Goal: Transaction & Acquisition: Purchase product/service

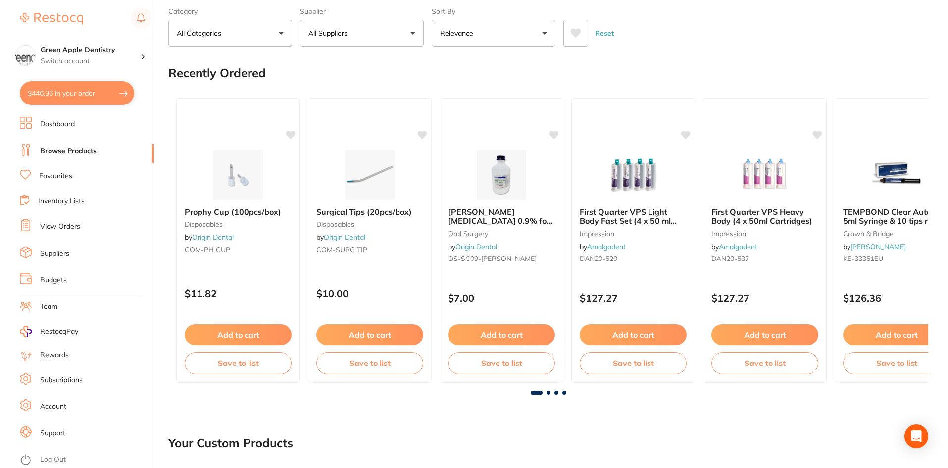
click at [108, 86] on button "$446.36 in your order" at bounding box center [77, 93] width 114 height 24
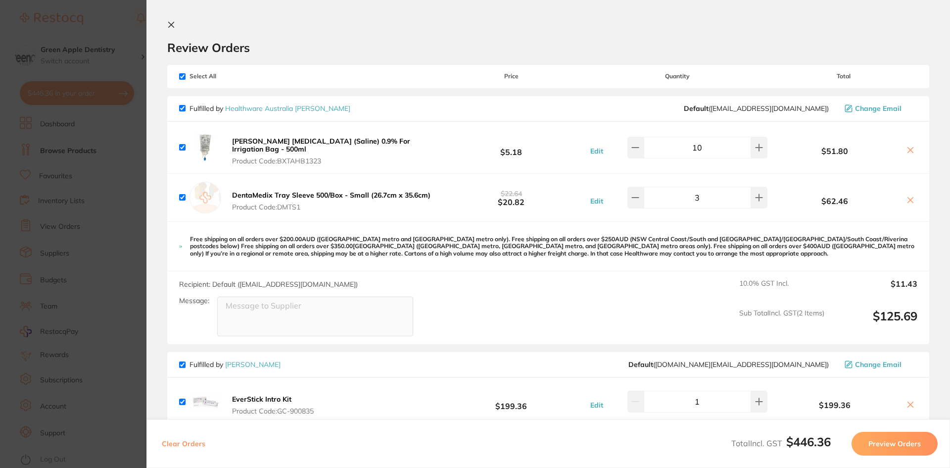
click at [168, 23] on icon at bounding box center [171, 25] width 8 height 8
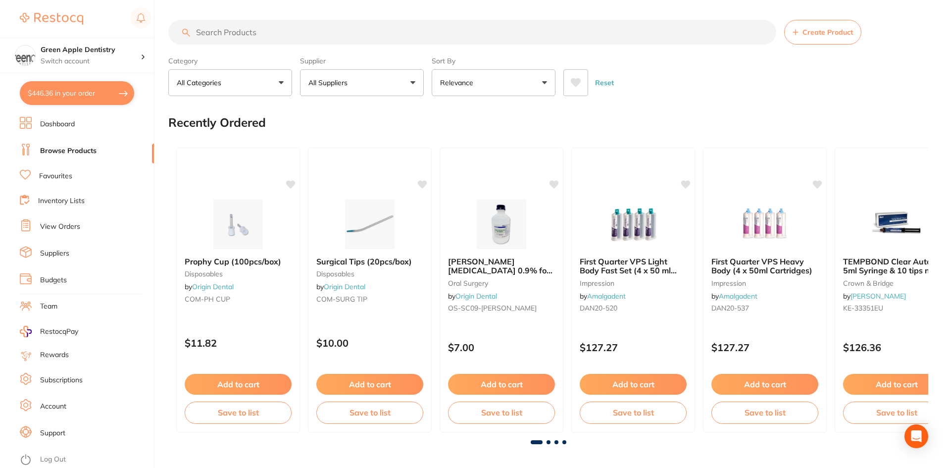
click at [291, 38] on input "search" at bounding box center [472, 32] width 608 height 25
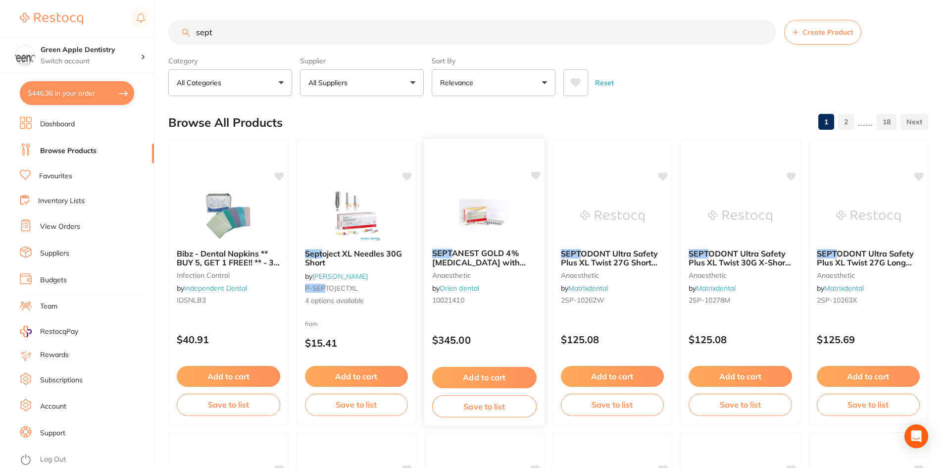
type input "sept"
click at [484, 371] on button "Add to cart" at bounding box center [484, 377] width 104 height 21
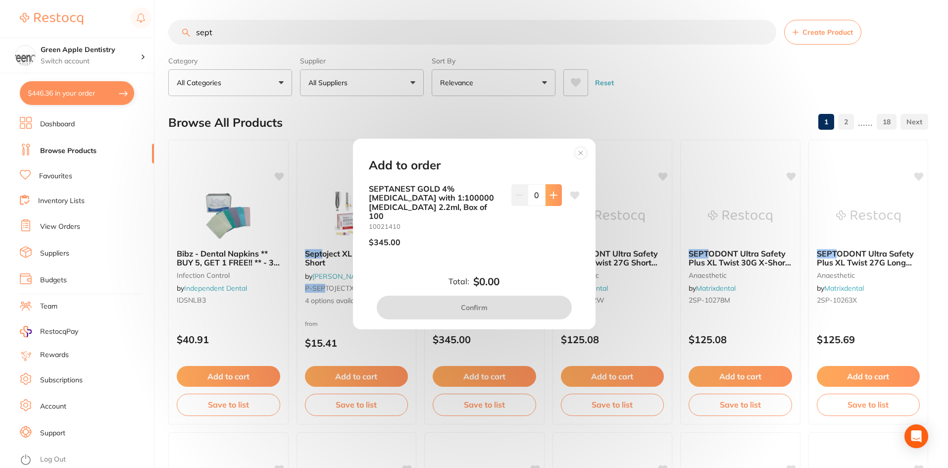
click at [555, 195] on button at bounding box center [554, 195] width 16 height 22
type input "1"
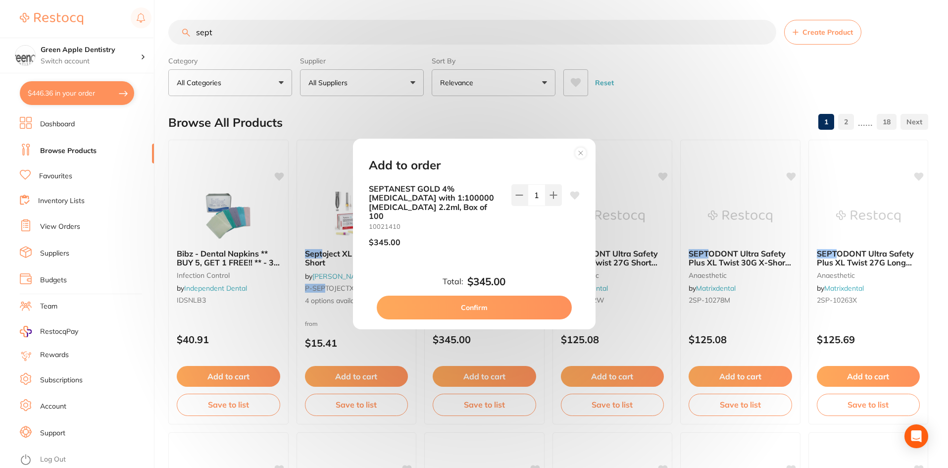
click at [514, 302] on button "Confirm" at bounding box center [474, 308] width 195 height 24
checkbox input "false"
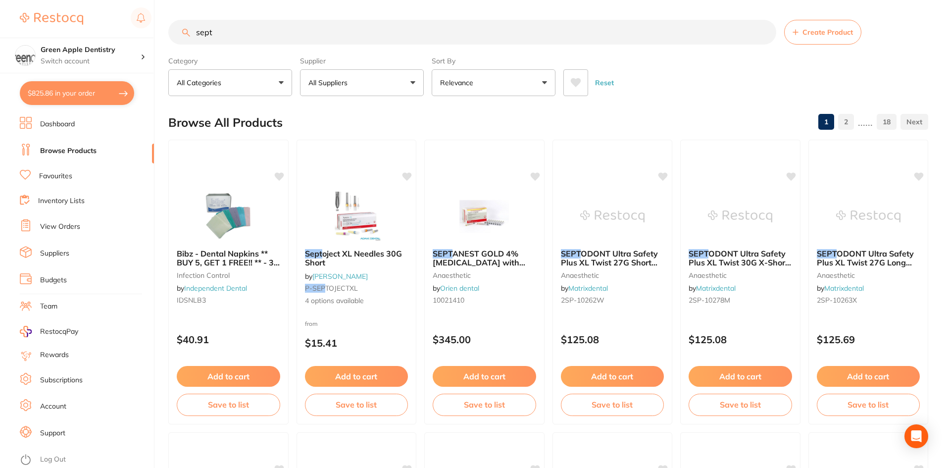
click at [434, 20] on input "sept" at bounding box center [472, 32] width 608 height 25
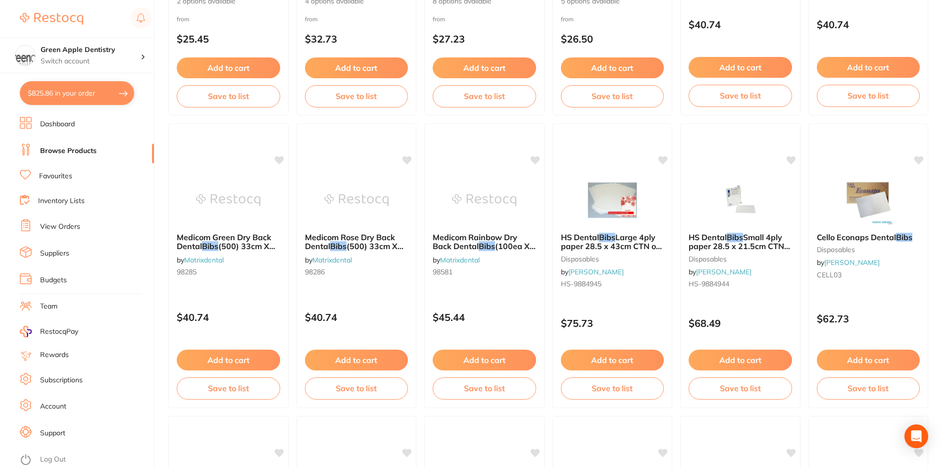
scroll to position [1188, 0]
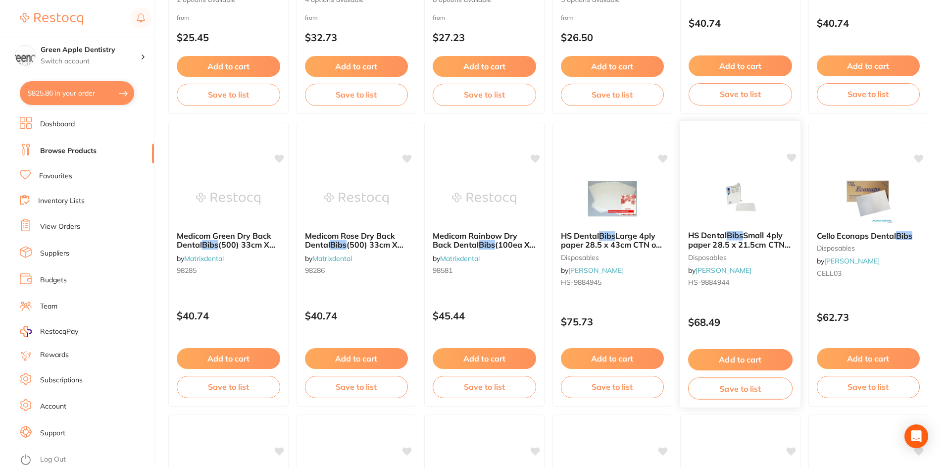
type input "bibs"
click at [749, 359] on button "Add to cart" at bounding box center [740, 359] width 104 height 21
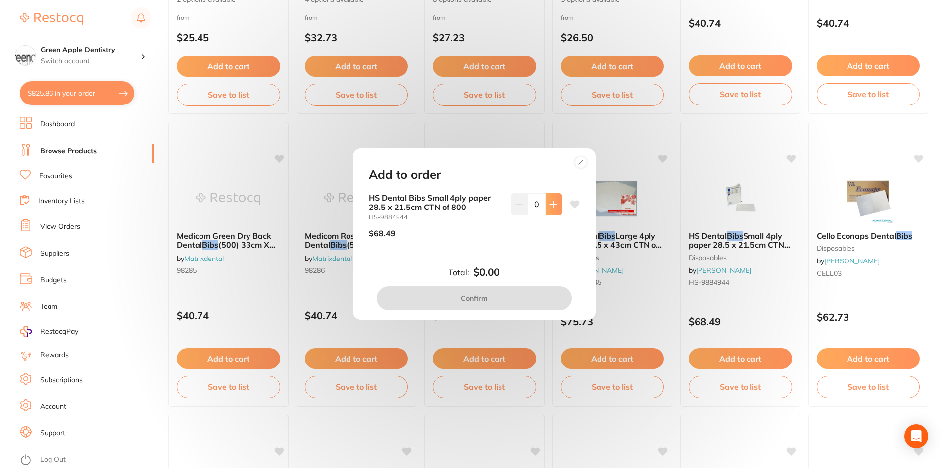
click at [555, 205] on button at bounding box center [554, 204] width 16 height 22
type input "1"
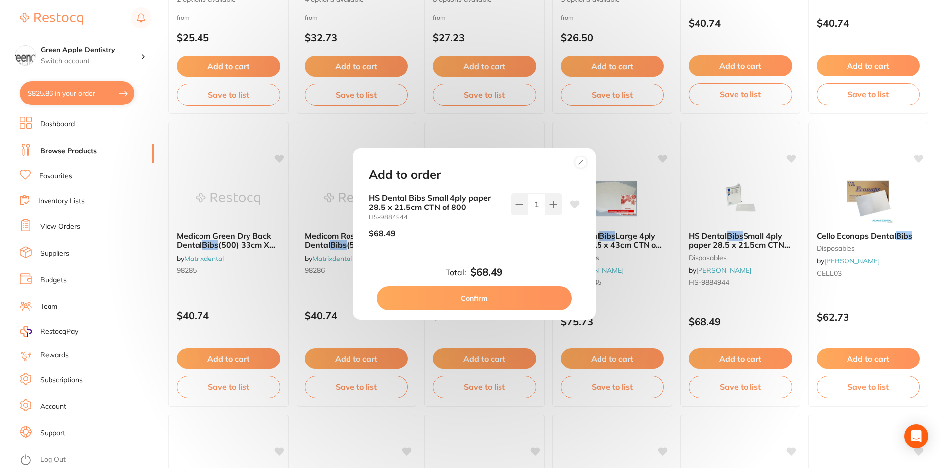
click at [512, 300] on button "Confirm" at bounding box center [474, 298] width 195 height 24
checkbox input "false"
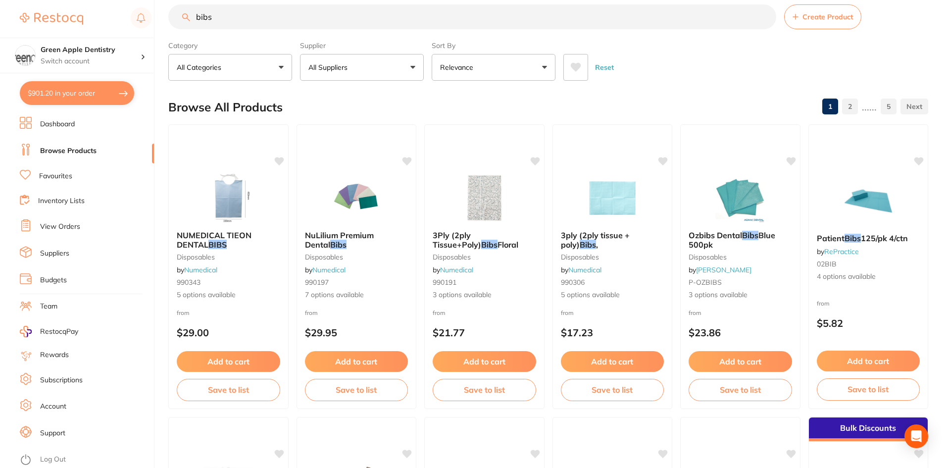
scroll to position [0, 0]
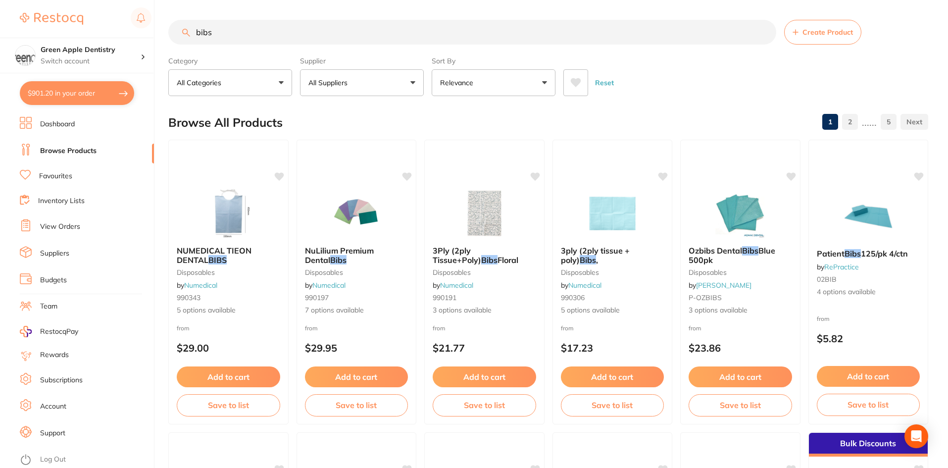
click at [251, 28] on input "bibs" at bounding box center [472, 32] width 608 height 25
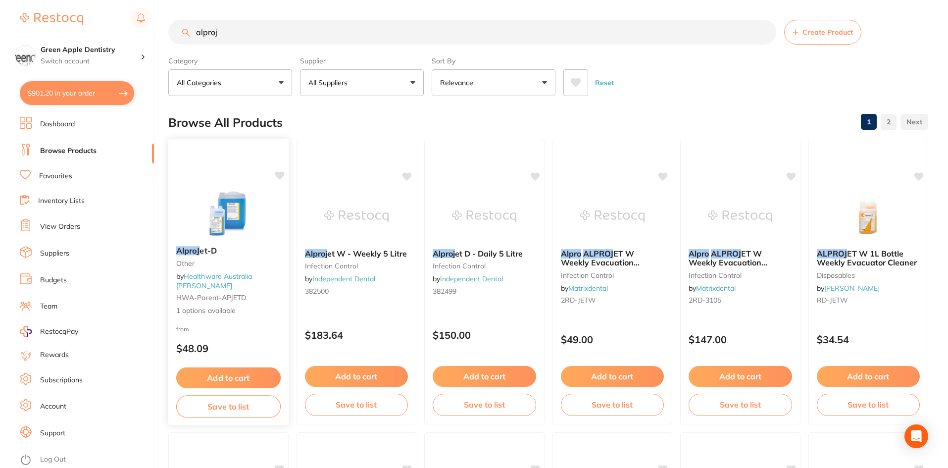
type input "alproj"
click at [231, 242] on div "AlproJ et-D other by Healthware Australia [PERSON_NAME]-parent-APJETD 1 options…" at bounding box center [228, 280] width 119 height 85
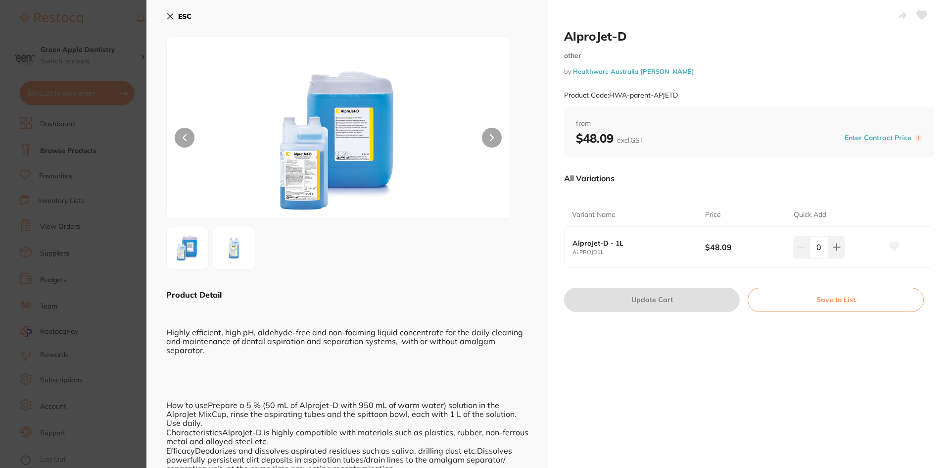
click at [175, 16] on button "ESC" at bounding box center [178, 16] width 25 height 17
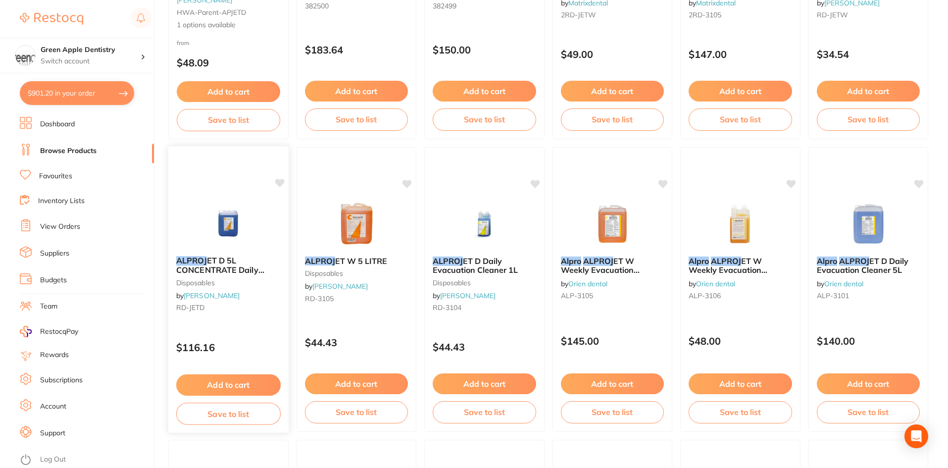
scroll to position [299, 0]
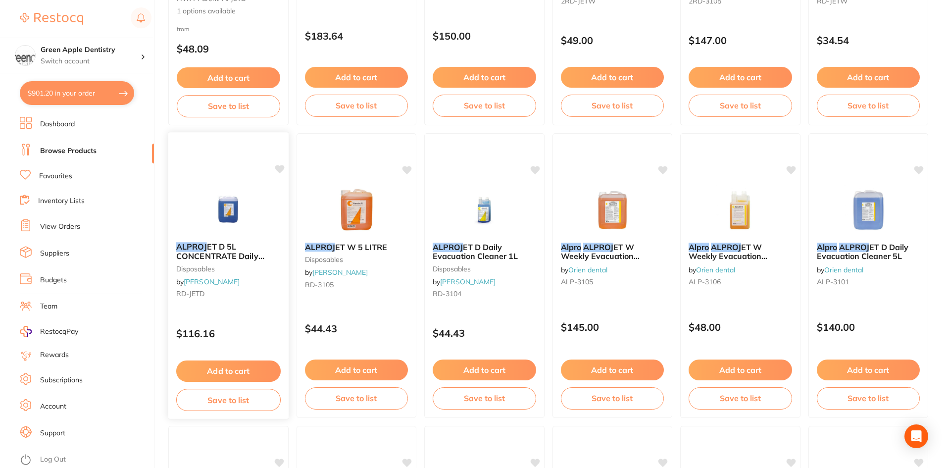
click at [242, 375] on button "Add to cart" at bounding box center [228, 370] width 104 height 21
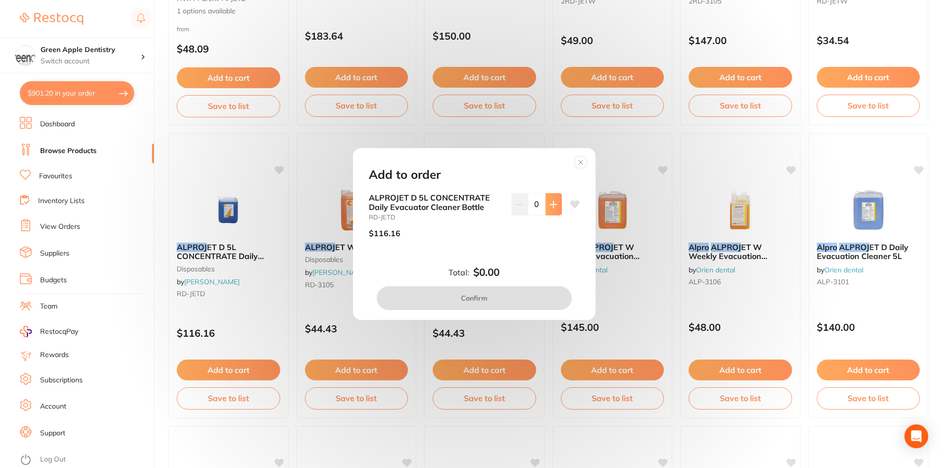
click at [552, 213] on button at bounding box center [554, 204] width 16 height 22
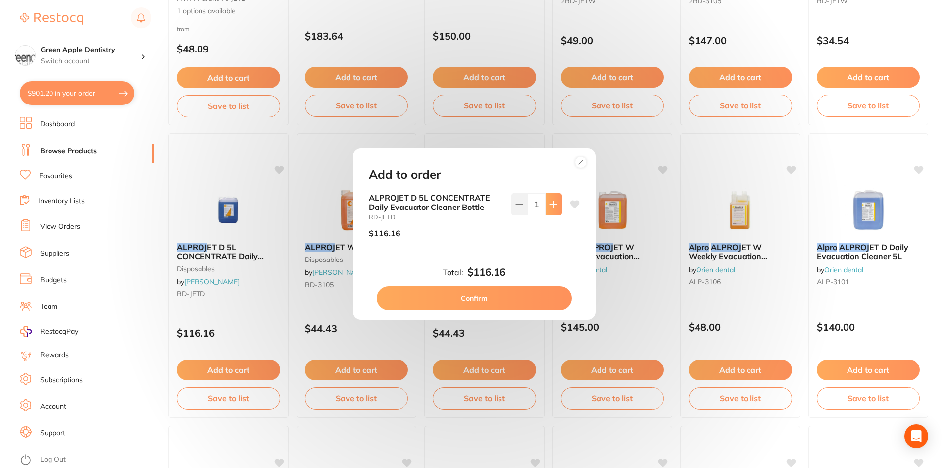
type input "1"
click at [451, 294] on button "Confirm" at bounding box center [474, 298] width 195 height 24
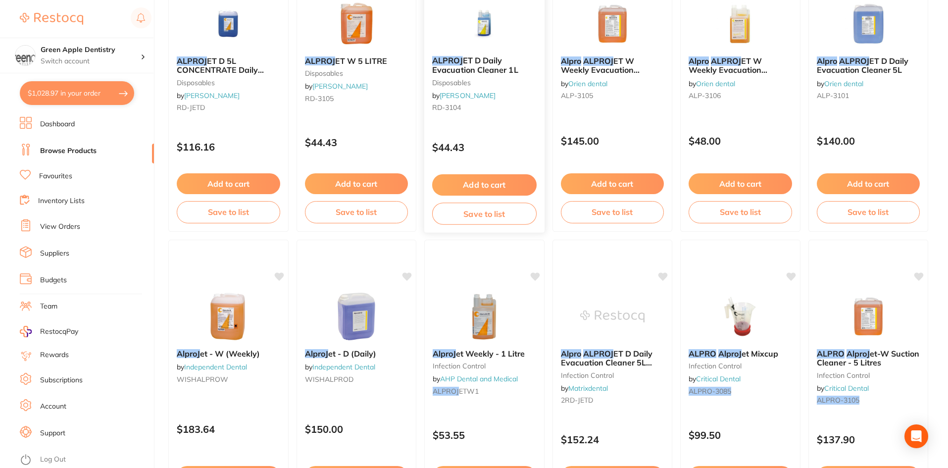
scroll to position [497, 0]
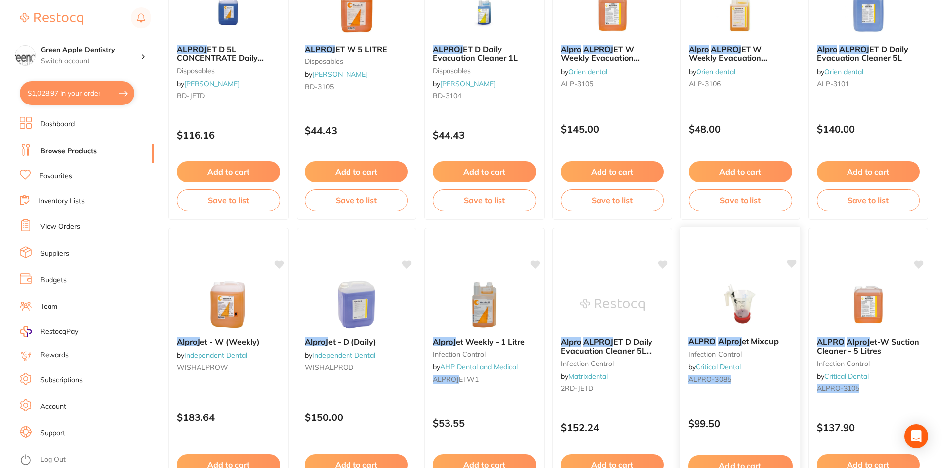
click at [751, 292] on img at bounding box center [740, 304] width 65 height 50
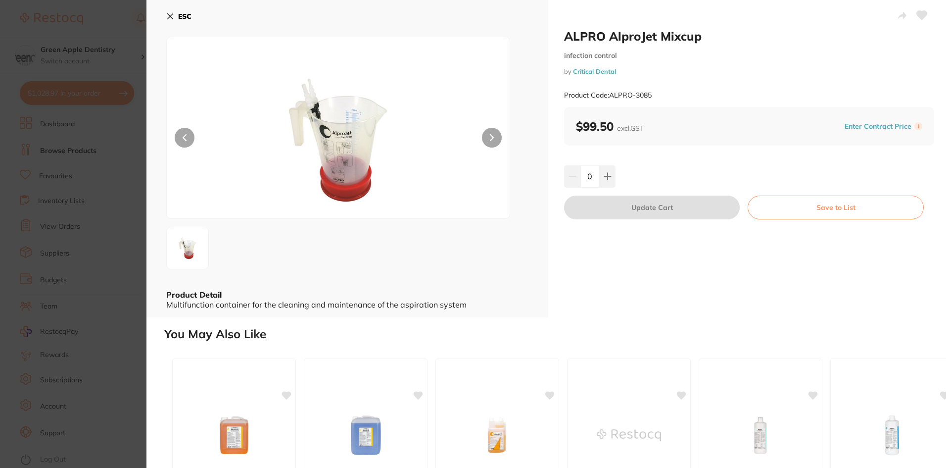
click at [496, 144] on button at bounding box center [492, 138] width 20 height 20
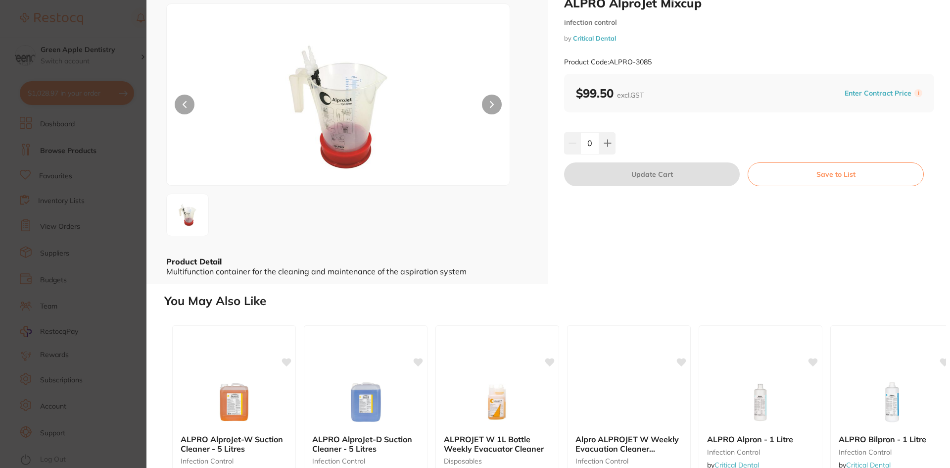
scroll to position [187, 0]
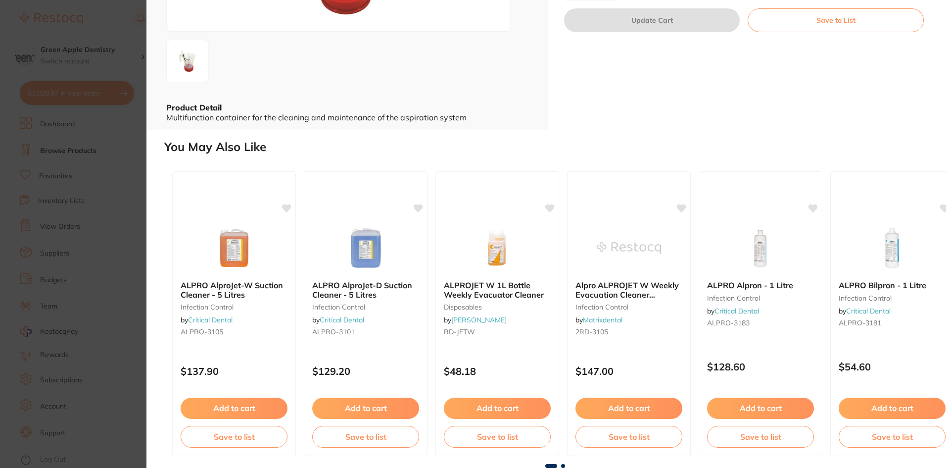
click at [561, 465] on span at bounding box center [563, 466] width 4 height 4
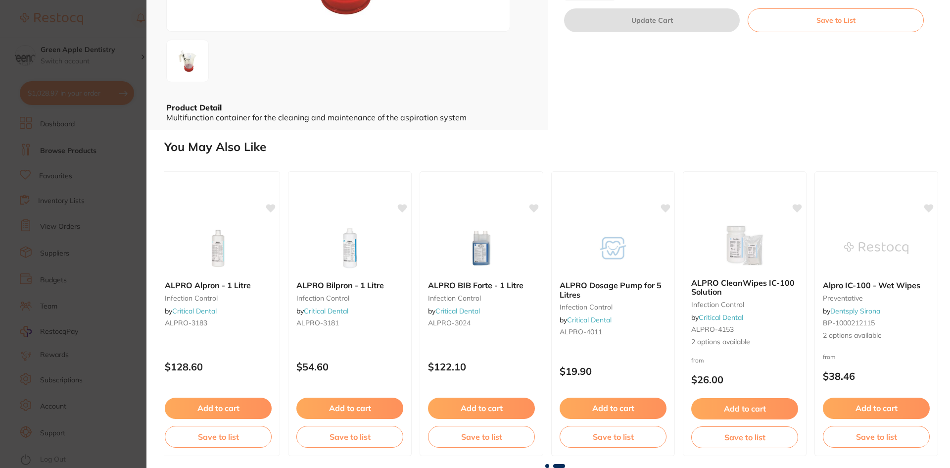
scroll to position [0, 0]
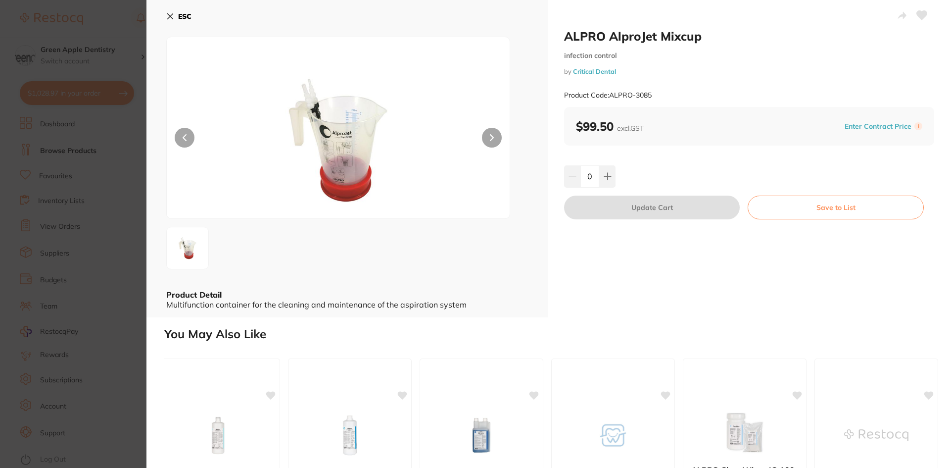
click at [182, 16] on b "ESC" at bounding box center [184, 16] width 13 height 9
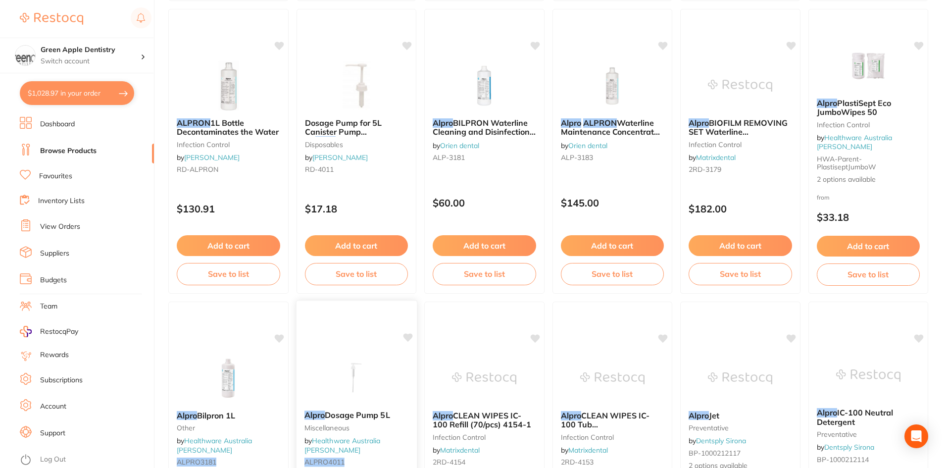
scroll to position [1586, 0]
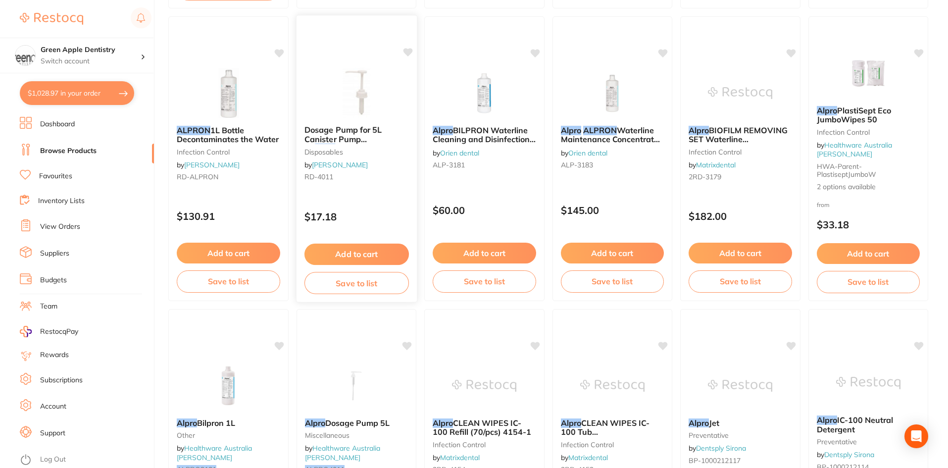
click at [387, 251] on button "Add to cart" at bounding box center [356, 254] width 104 height 21
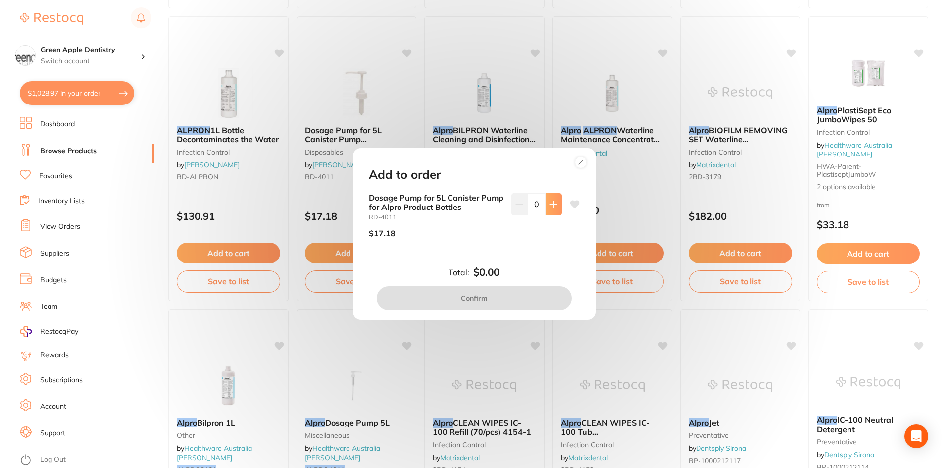
click at [552, 206] on icon at bounding box center [554, 204] width 8 height 8
type input "1"
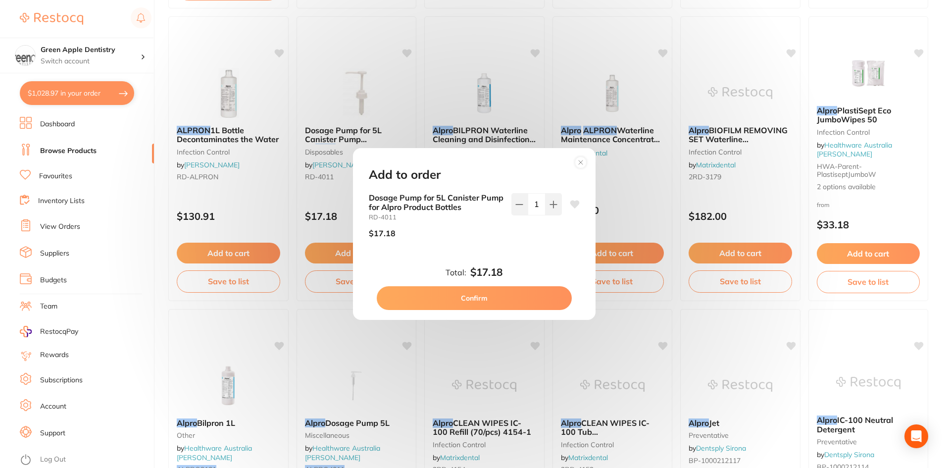
click at [503, 297] on button "Confirm" at bounding box center [474, 298] width 195 height 24
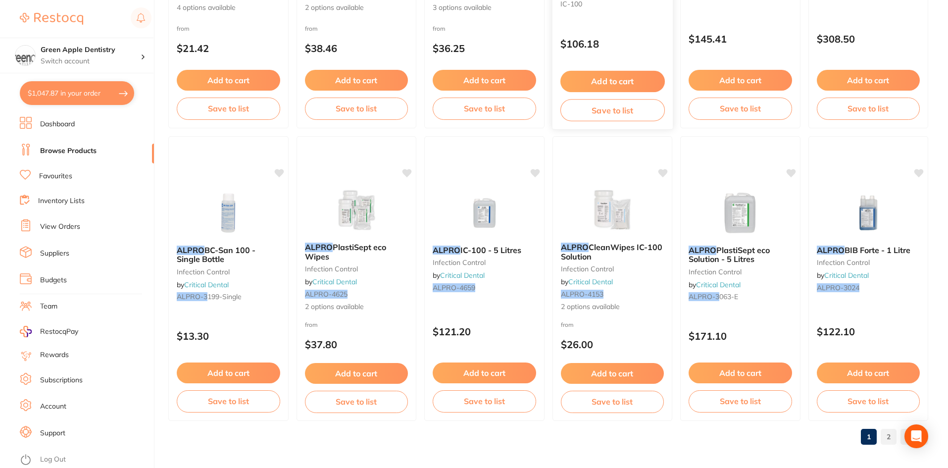
scroll to position [2348, 0]
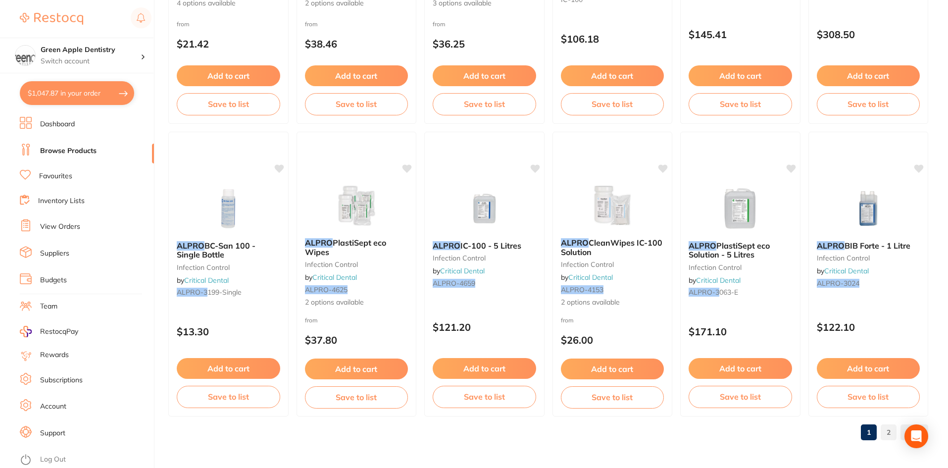
click at [888, 433] on link "2" at bounding box center [889, 432] width 16 height 20
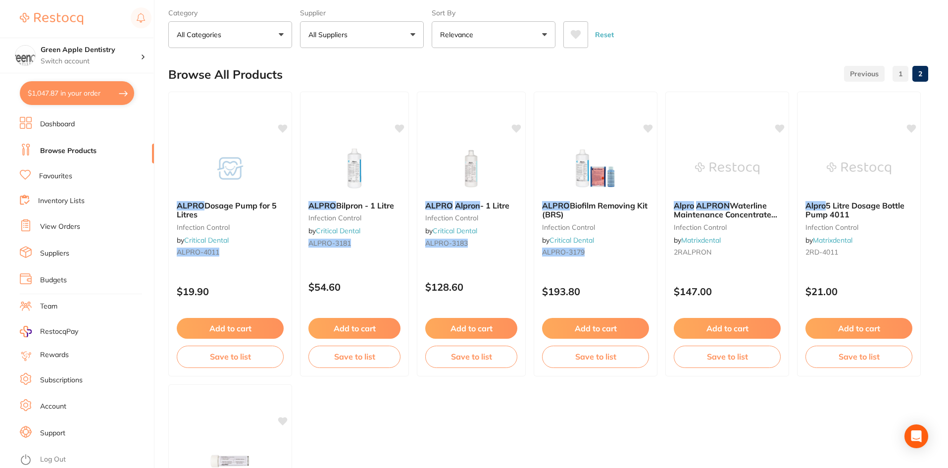
scroll to position [0, 0]
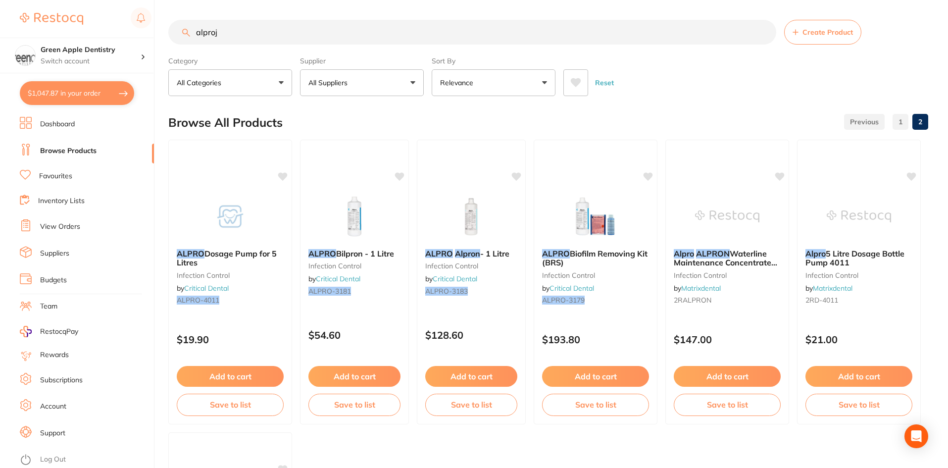
click at [289, 37] on input "alproj" at bounding box center [472, 32] width 608 height 25
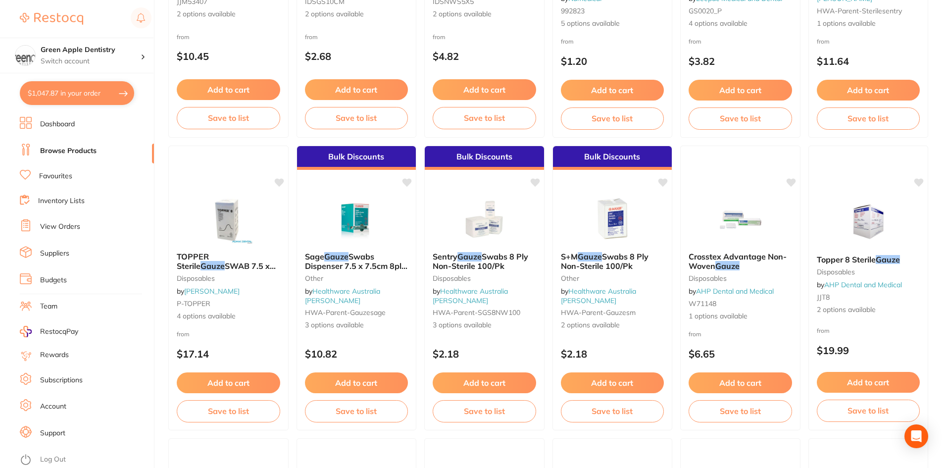
scroll to position [297, 0]
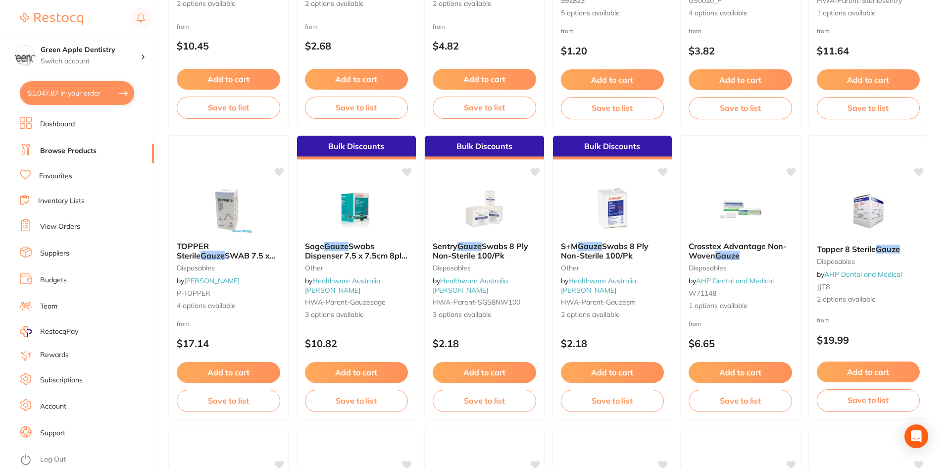
type input "gauze"
click at [45, 87] on button "$1,047.87 in your order" at bounding box center [77, 93] width 114 height 24
checkbox input "true"
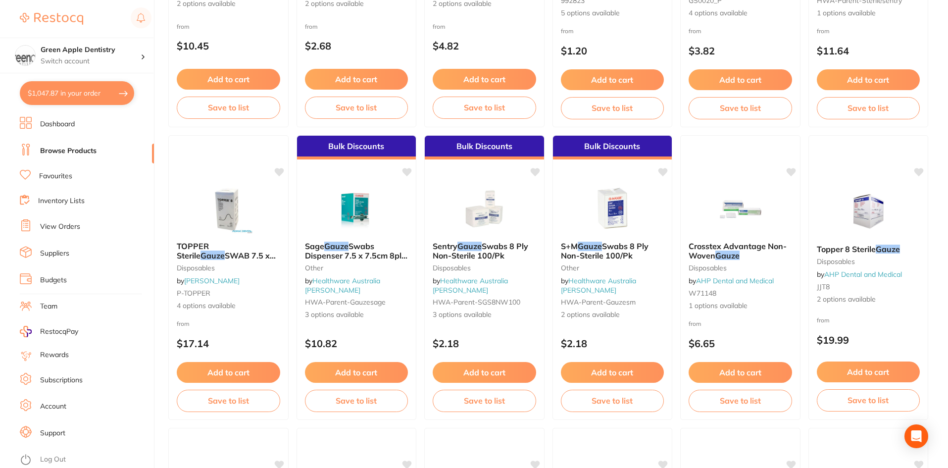
checkbox input "true"
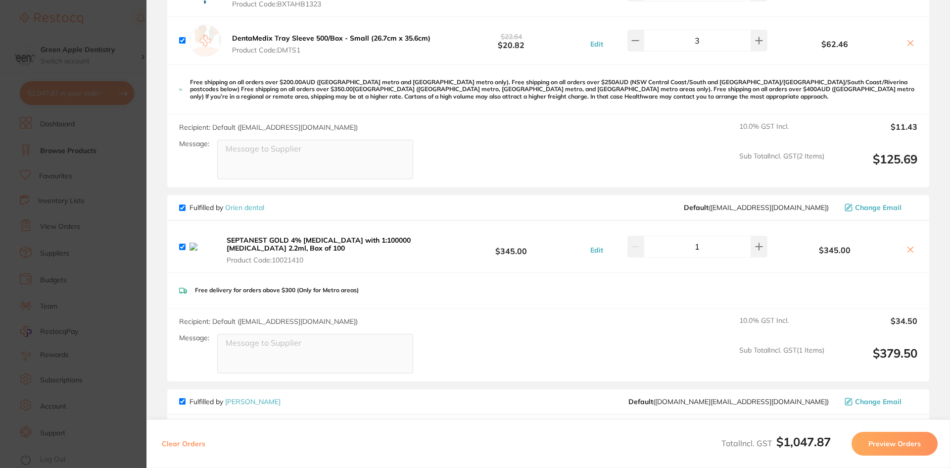
scroll to position [198, 0]
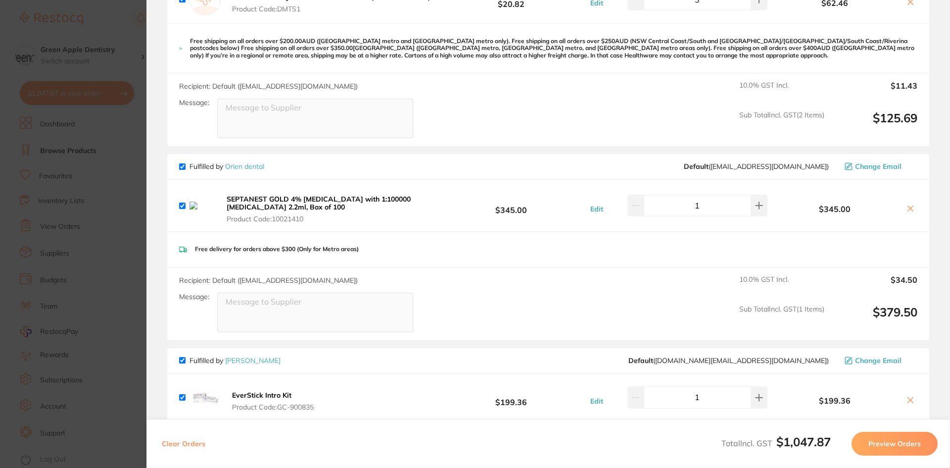
click at [301, 195] on b "SEPTANEST GOLD 4% [MEDICAL_DATA] with 1:100000 [MEDICAL_DATA] 2.2ml, Box of 100" at bounding box center [319, 203] width 184 height 17
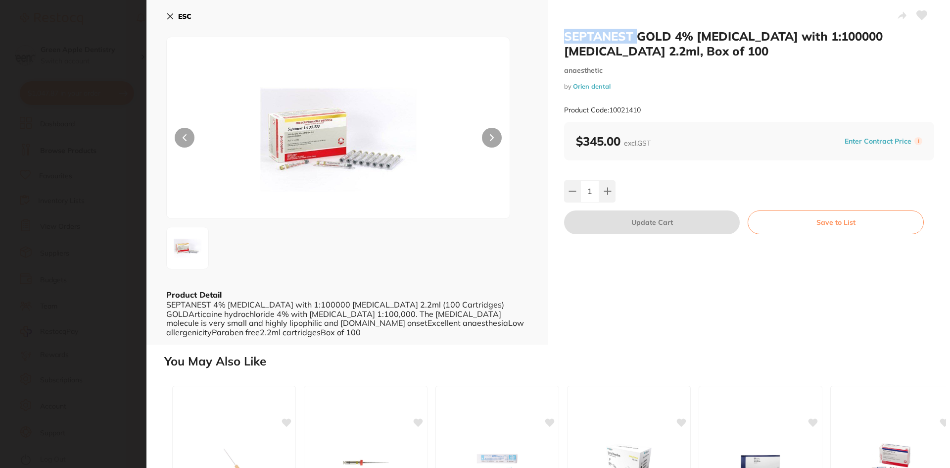
drag, startPoint x: 563, startPoint y: 38, endPoint x: 635, endPoint y: 36, distance: 71.8
click at [635, 36] on h2 "SEPTANEST GOLD 4% [MEDICAL_DATA] with 1:100000 [MEDICAL_DATA] 2.2ml, Box of 100" at bounding box center [749, 44] width 370 height 30
copy h2 "SEPTANEST"
click at [176, 12] on button "ESC" at bounding box center [178, 16] width 25 height 17
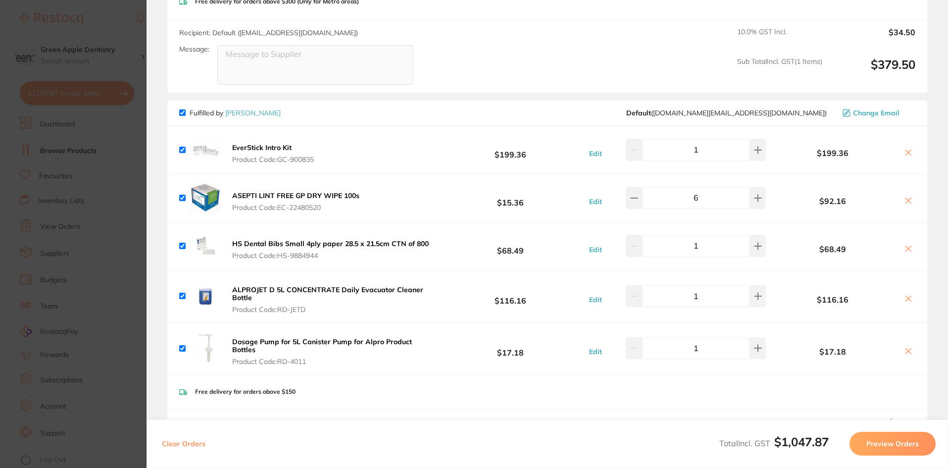
scroll to position [621, 0]
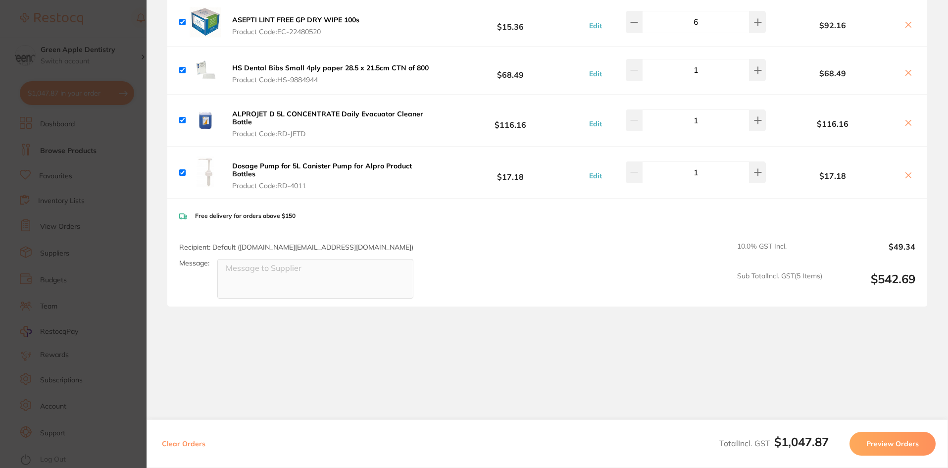
click at [117, 155] on section "Update RRP Set your pre negotiated price for this item. Item Agreed RRP (excl. …" at bounding box center [474, 234] width 948 height 468
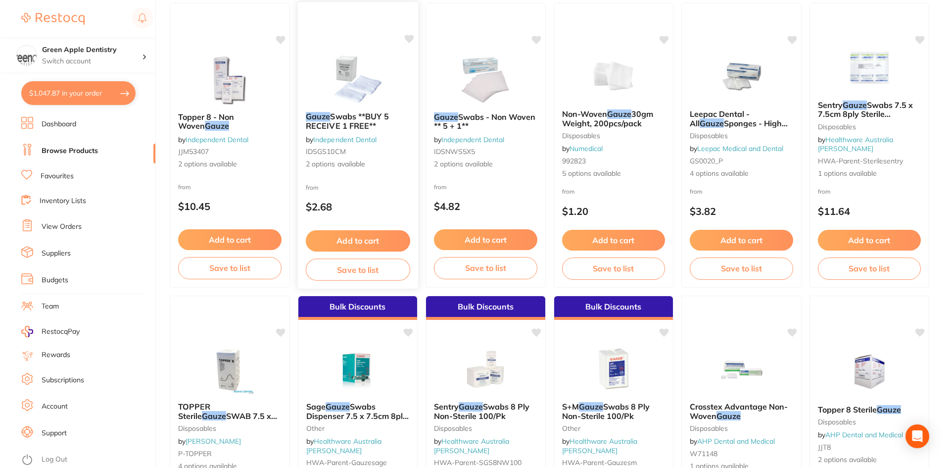
scroll to position [0, 0]
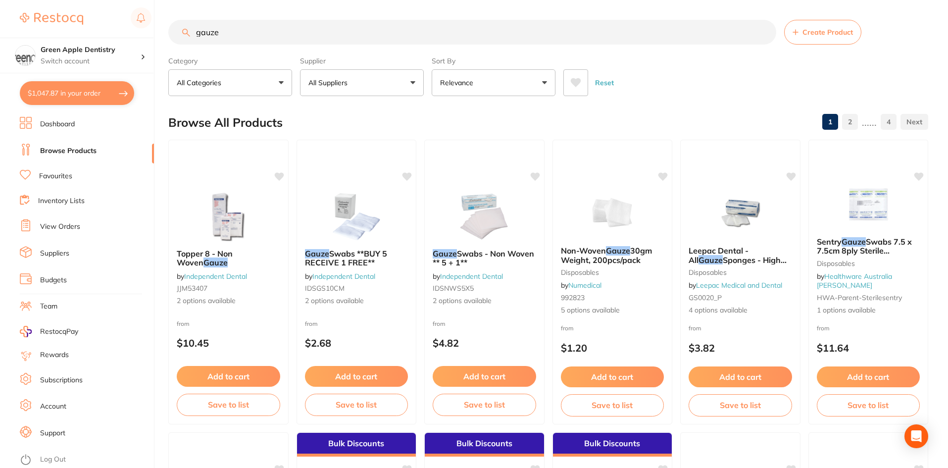
click at [378, 87] on button "All Suppliers" at bounding box center [362, 82] width 124 height 27
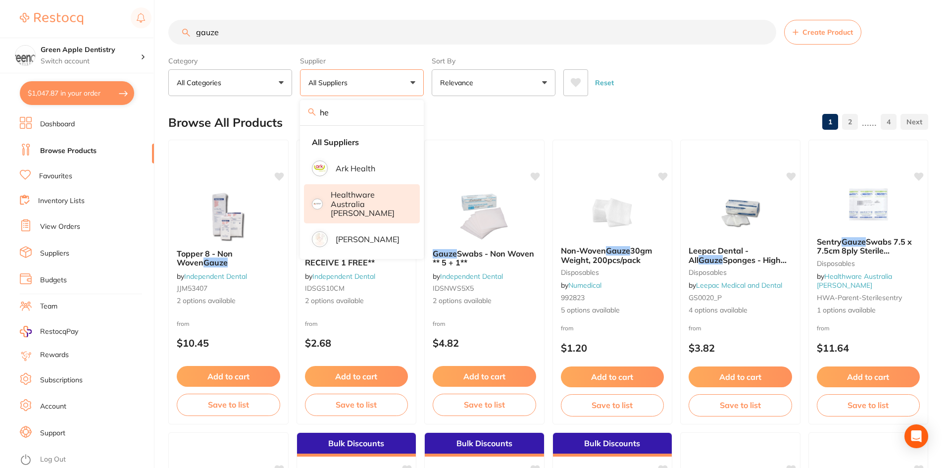
type input "he"
click at [379, 202] on p "Healthware Australia [PERSON_NAME]" at bounding box center [369, 203] width 76 height 27
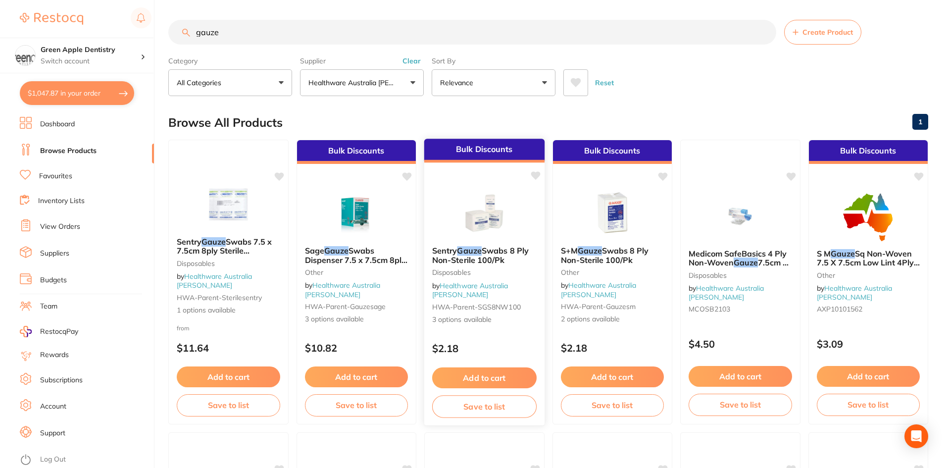
click at [491, 217] on img at bounding box center [484, 213] width 65 height 50
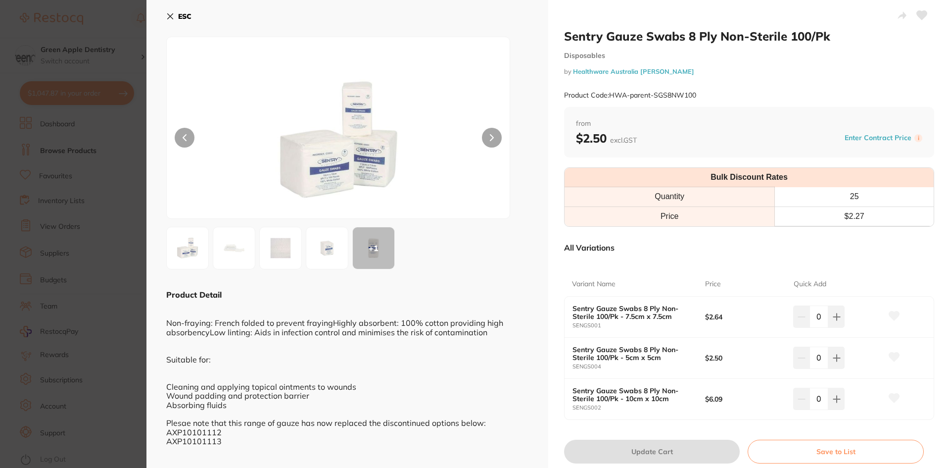
click at [180, 15] on b "ESC" at bounding box center [184, 16] width 13 height 9
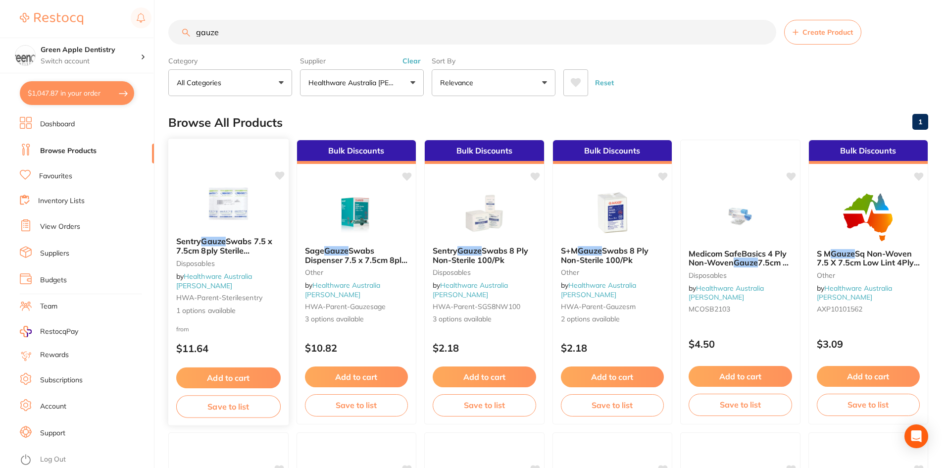
click at [250, 224] on img at bounding box center [228, 204] width 65 height 50
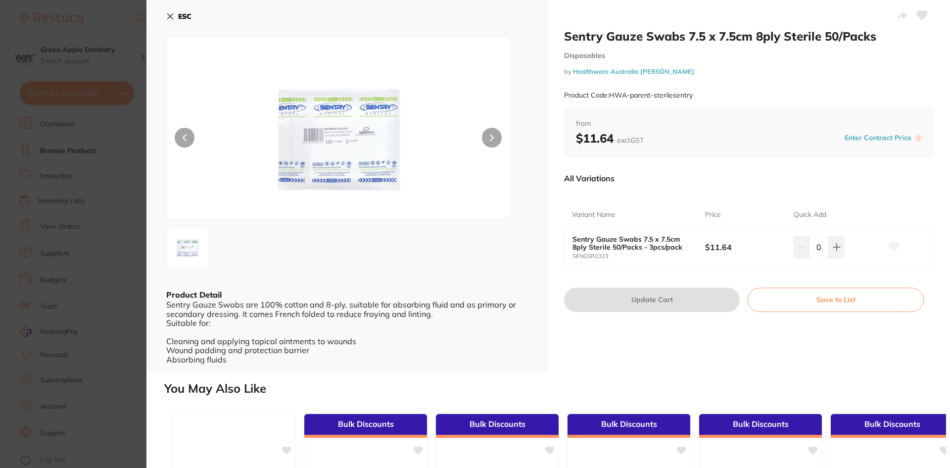
click at [174, 18] on icon at bounding box center [170, 16] width 8 height 8
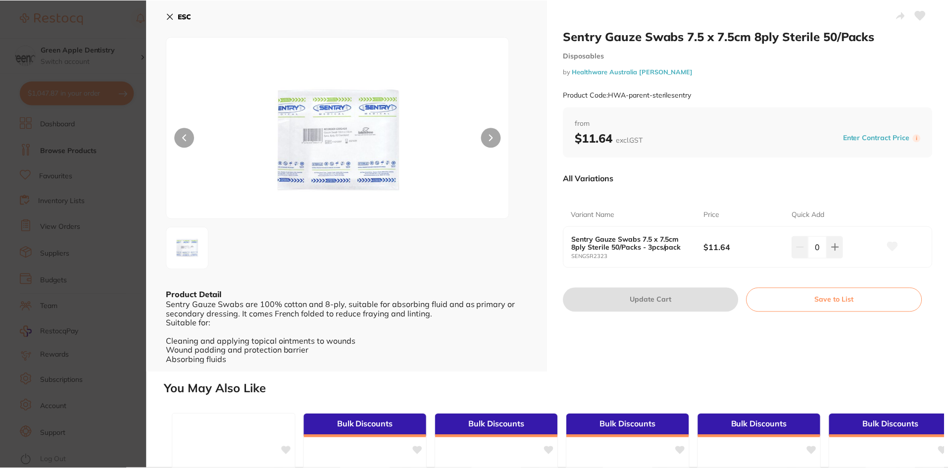
scroll to position [1, 0]
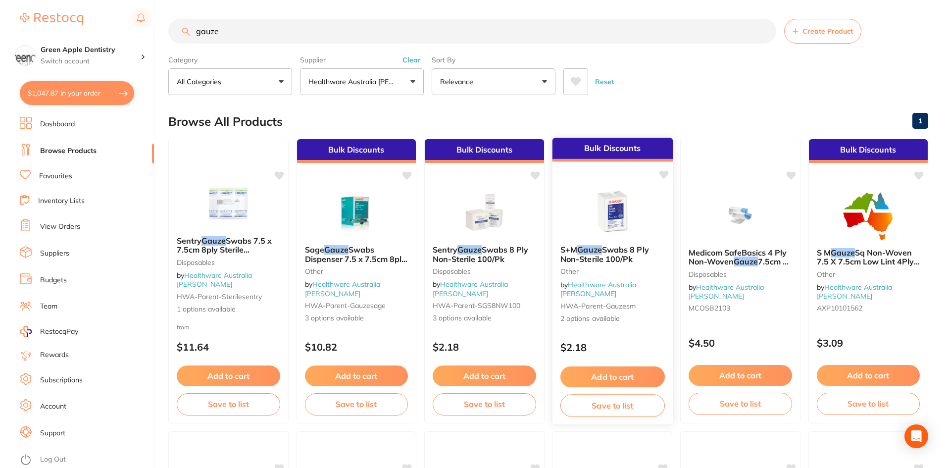
click at [621, 225] on img at bounding box center [612, 212] width 65 height 50
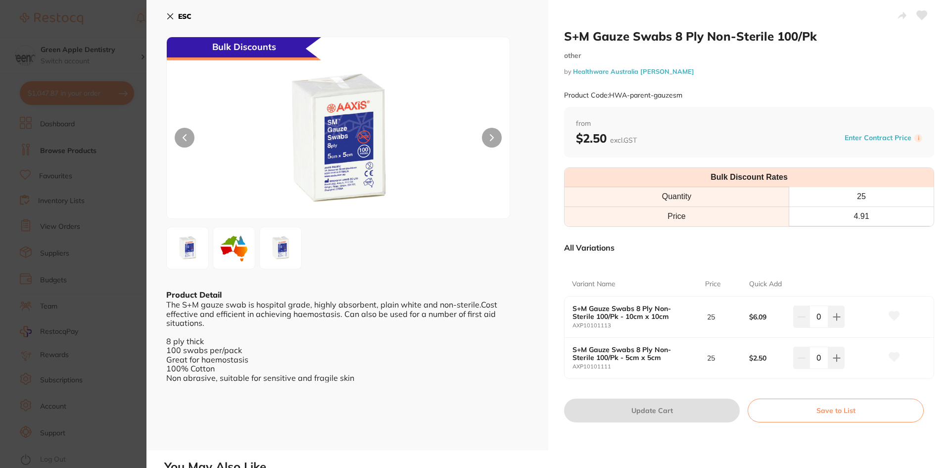
click at [177, 12] on button "ESC" at bounding box center [178, 16] width 25 height 17
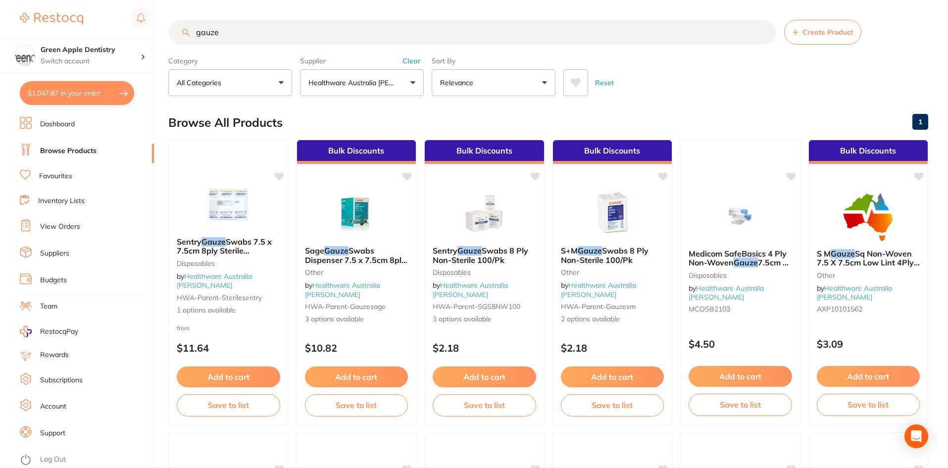
click at [403, 35] on input "gauze" at bounding box center [472, 32] width 608 height 25
paste input "SEPTANEST"
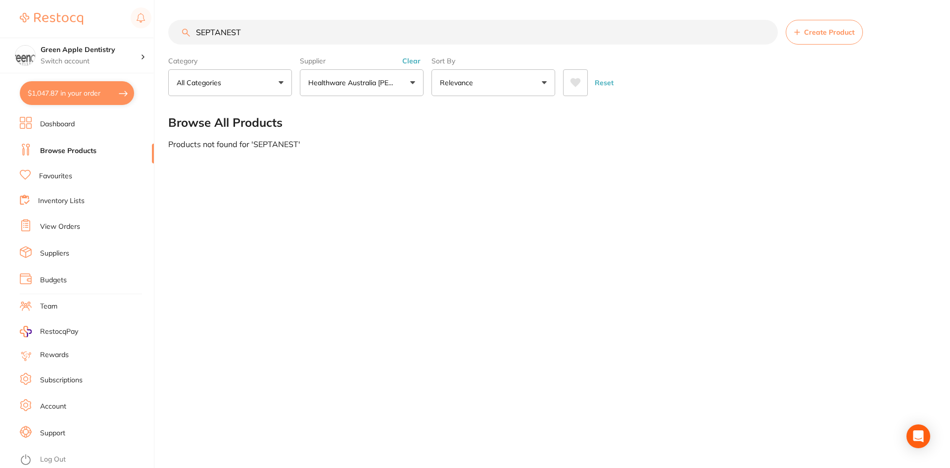
type input "SEPTANEST"
click at [367, 80] on p "Healthware Australia [PERSON_NAME]" at bounding box center [353, 83] width 90 height 10
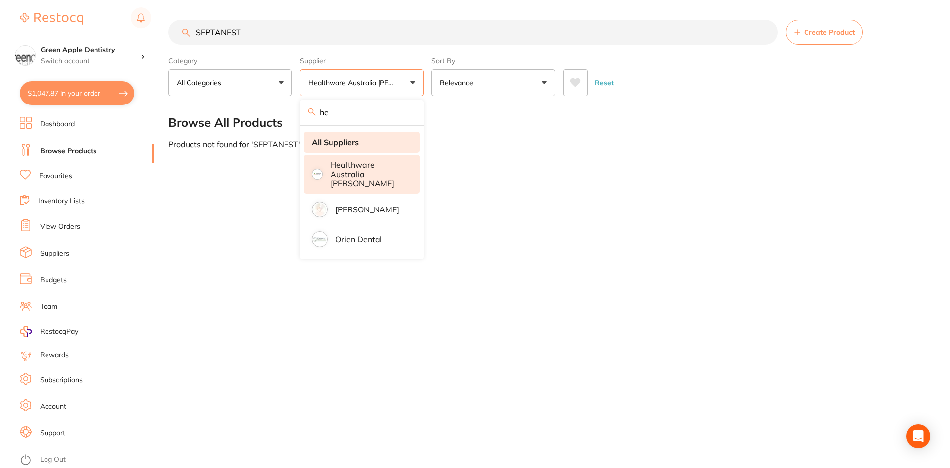
click at [345, 139] on strong "All Suppliers" at bounding box center [335, 142] width 47 height 9
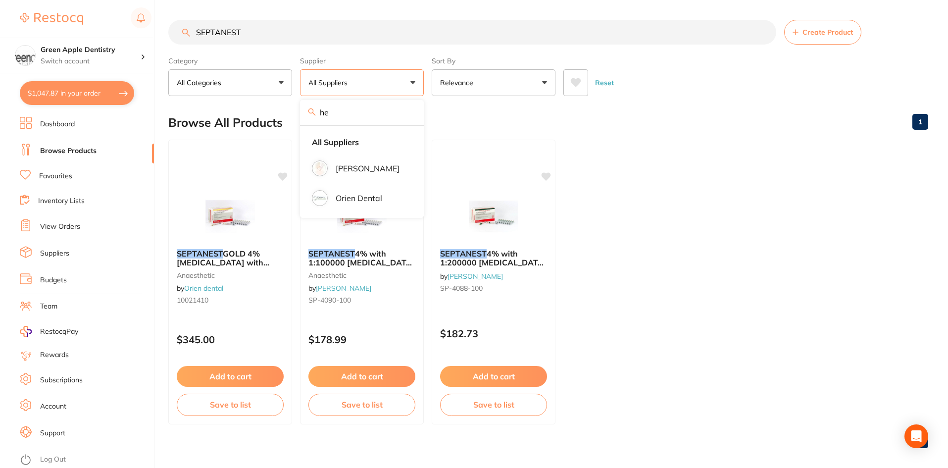
click at [650, 277] on ul "SEPTANEST GOLD 4% [MEDICAL_DATA] with 1:100000 [MEDICAL_DATA] 2.2ml, Box of 100…" at bounding box center [548, 282] width 760 height 285
click at [366, 378] on button "Add to cart" at bounding box center [362, 377] width 108 height 21
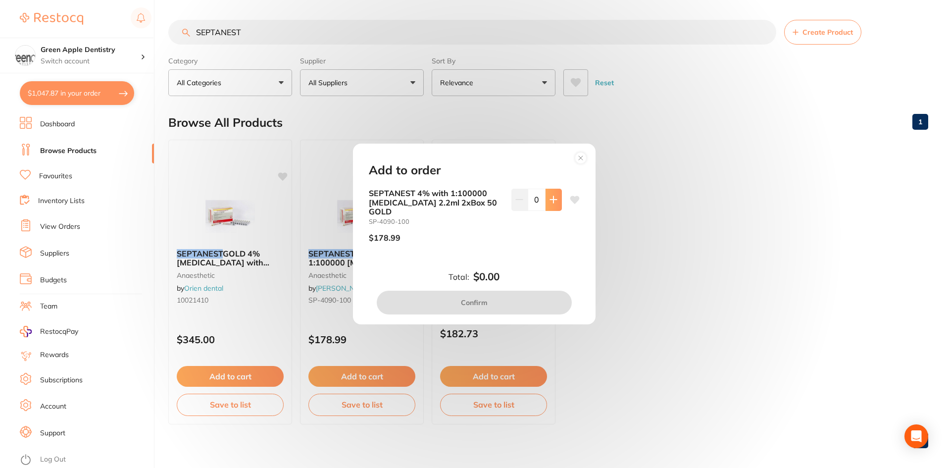
click at [554, 203] on icon at bounding box center [554, 200] width 8 height 8
type input "1"
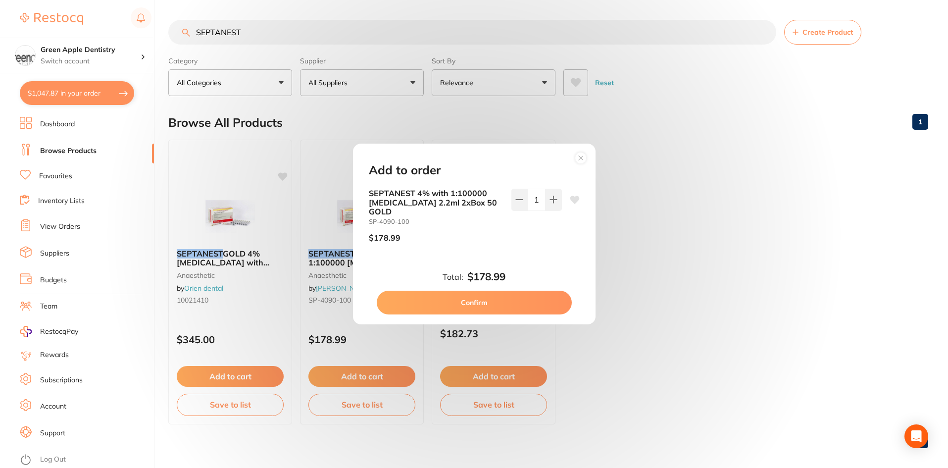
click at [513, 299] on button "Confirm" at bounding box center [474, 303] width 195 height 24
checkbox input "false"
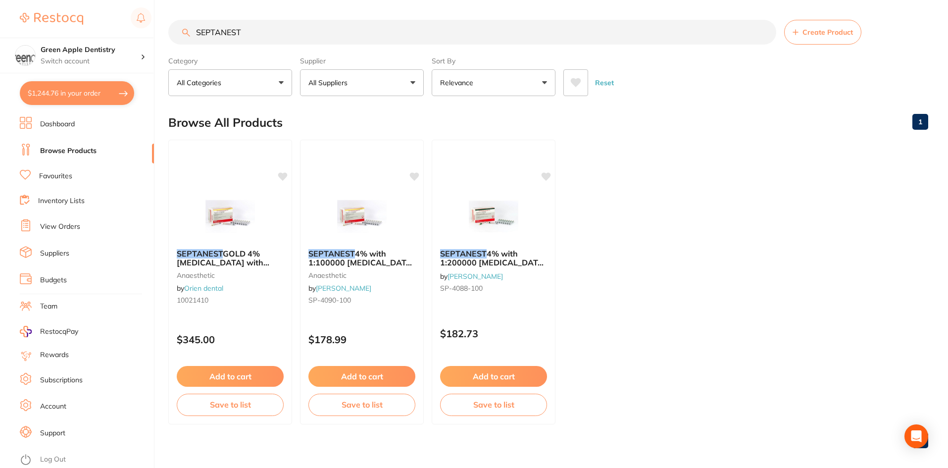
click at [53, 102] on button "$1,244.76 in your order" at bounding box center [77, 93] width 114 height 24
checkbox input "true"
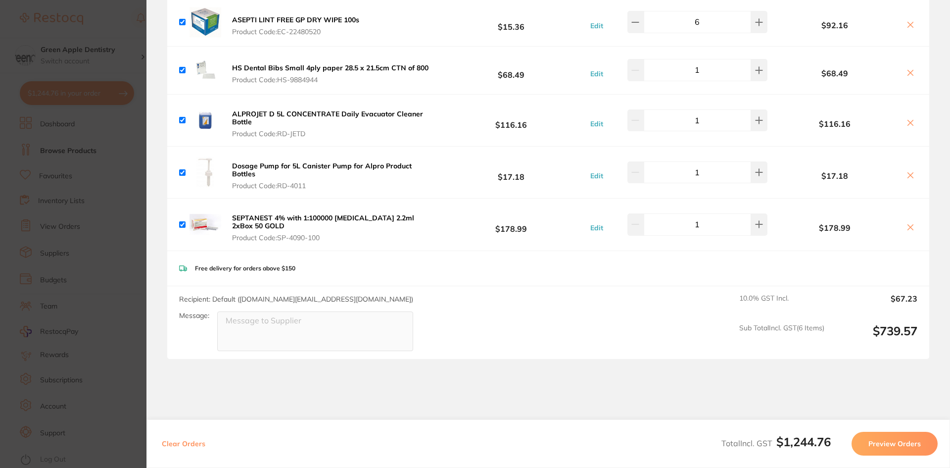
click at [139, 80] on section "Update RRP Set your pre negotiated price for this item. Item Agreed RRP (excl. …" at bounding box center [475, 234] width 950 height 468
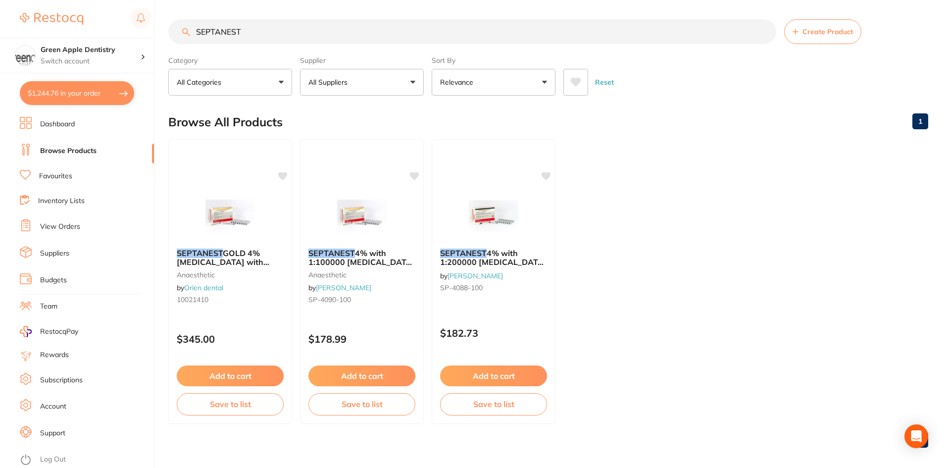
click at [311, 37] on input "SEPTANEST" at bounding box center [472, 31] width 608 height 25
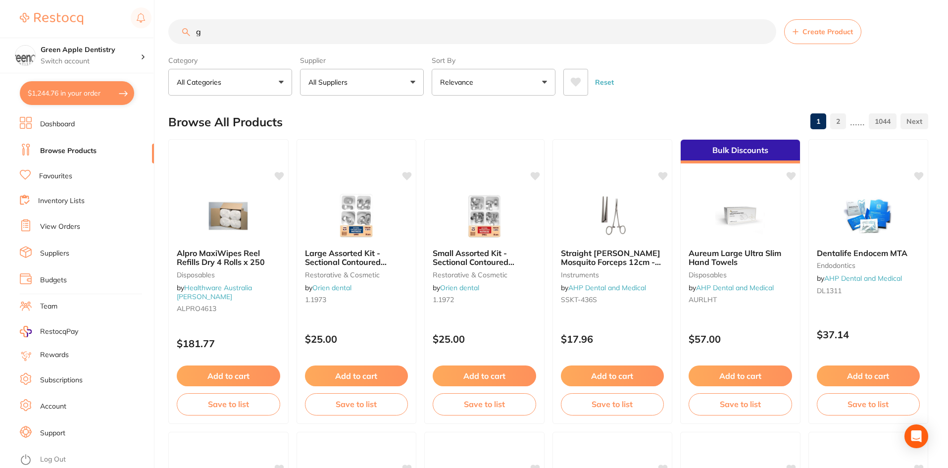
scroll to position [0, 0]
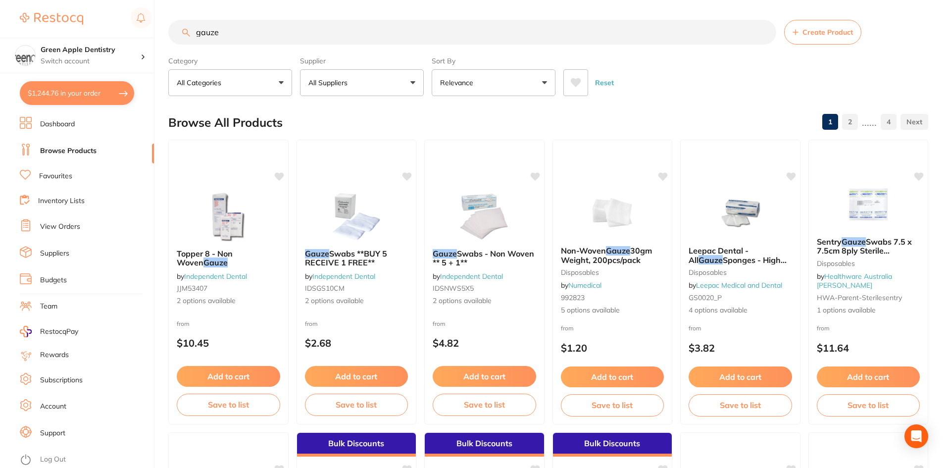
type input "gauze"
click at [333, 84] on p "All Suppliers" at bounding box center [329, 83] width 43 height 10
type input "he"
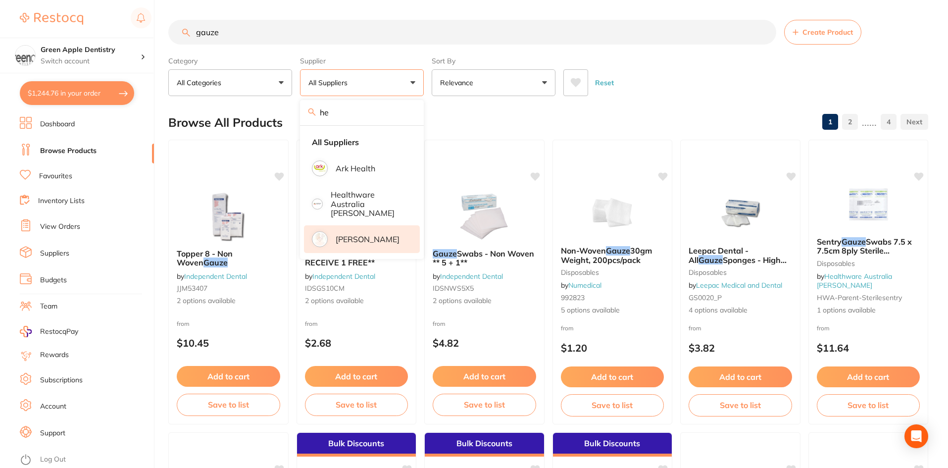
click at [373, 237] on p "[PERSON_NAME]" at bounding box center [368, 239] width 64 height 9
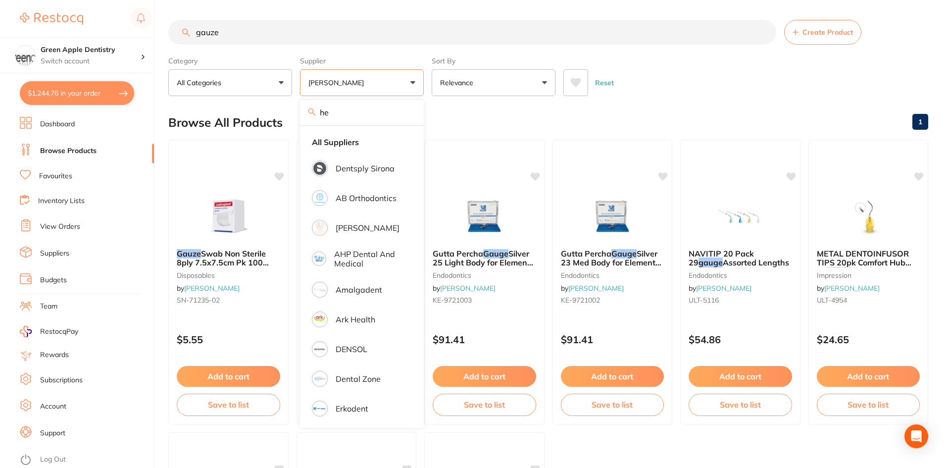
click at [730, 110] on div "Browse All Products 1" at bounding box center [548, 122] width 760 height 33
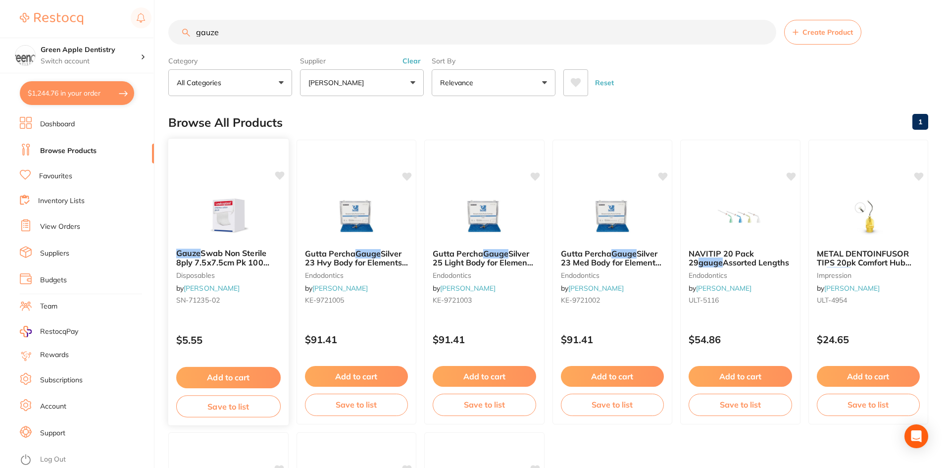
click at [232, 373] on button "Add to cart" at bounding box center [228, 377] width 104 height 21
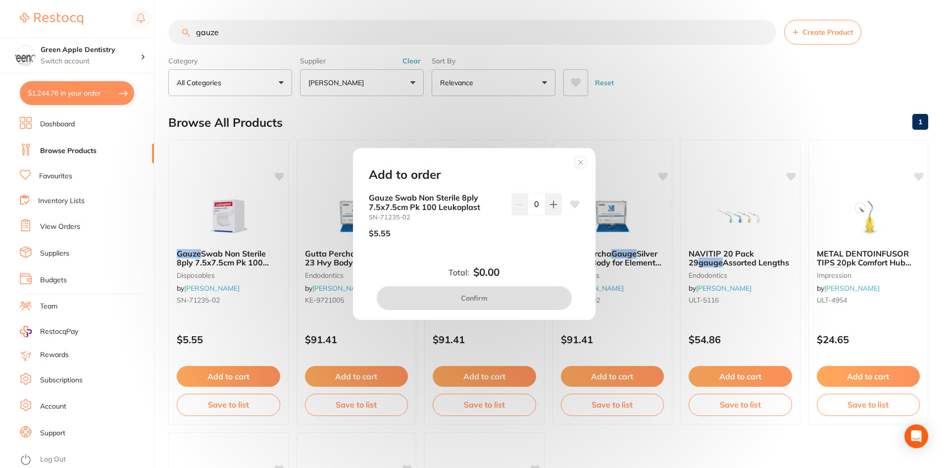
click at [577, 166] on circle at bounding box center [580, 161] width 11 height 11
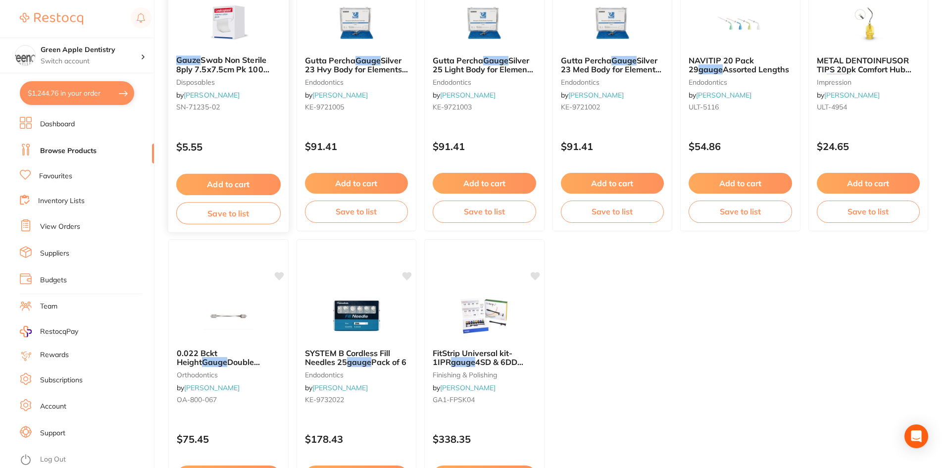
scroll to position [152, 0]
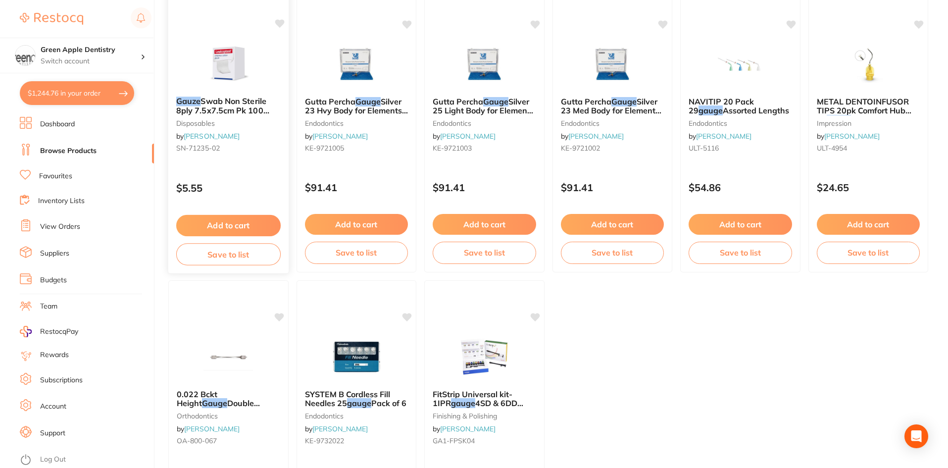
click at [240, 232] on button "Add to cart" at bounding box center [228, 225] width 104 height 21
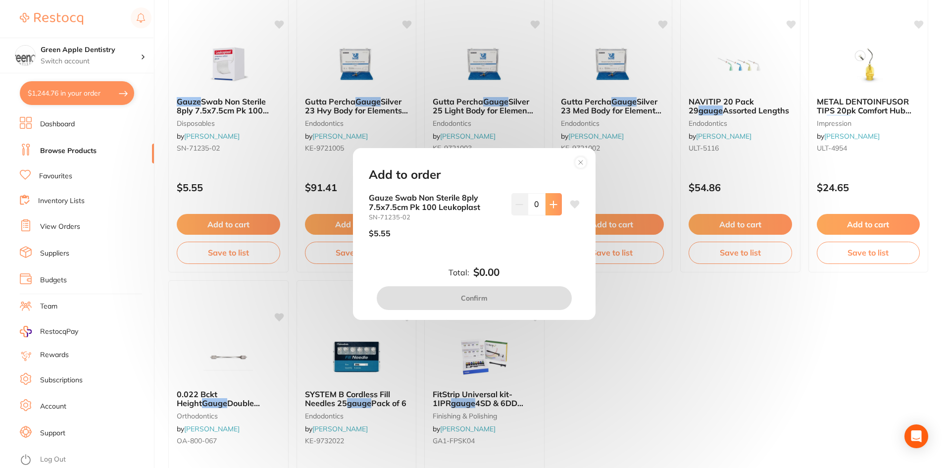
click at [552, 206] on icon at bounding box center [554, 204] width 8 height 8
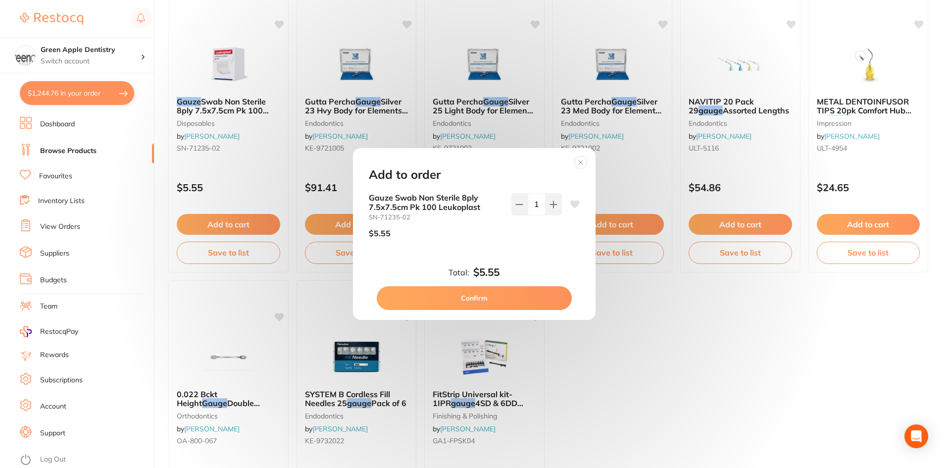
click at [538, 207] on input "1" at bounding box center [537, 204] width 18 height 22
type input "6"
click at [543, 239] on div "6" at bounding box center [536, 219] width 50 height 52
click at [496, 299] on button "Confirm" at bounding box center [474, 298] width 195 height 24
checkbox input "false"
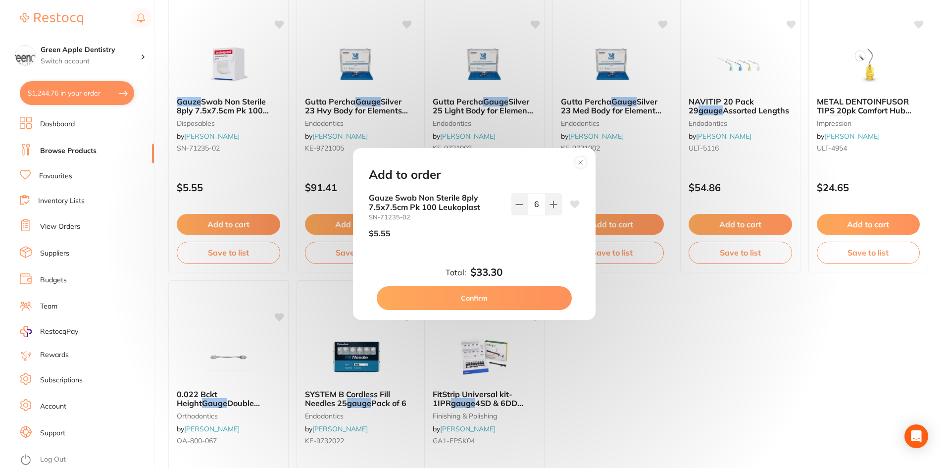
checkbox input "false"
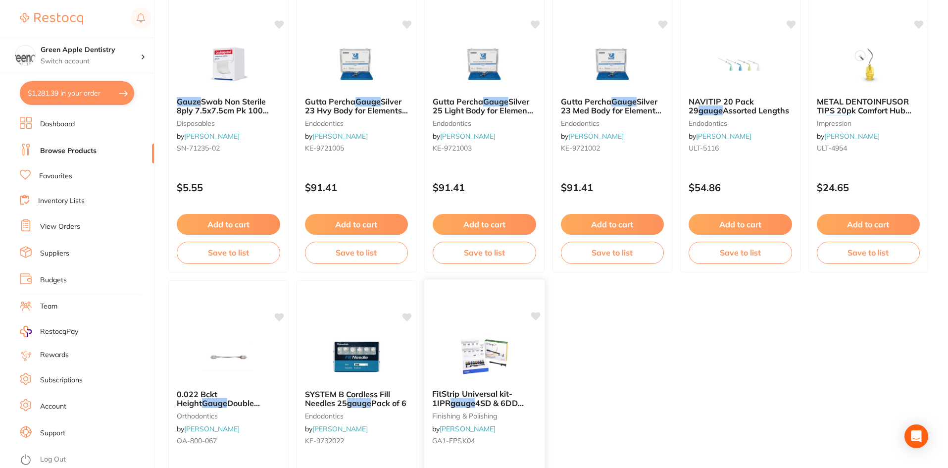
click at [503, 346] on img at bounding box center [484, 356] width 65 height 50
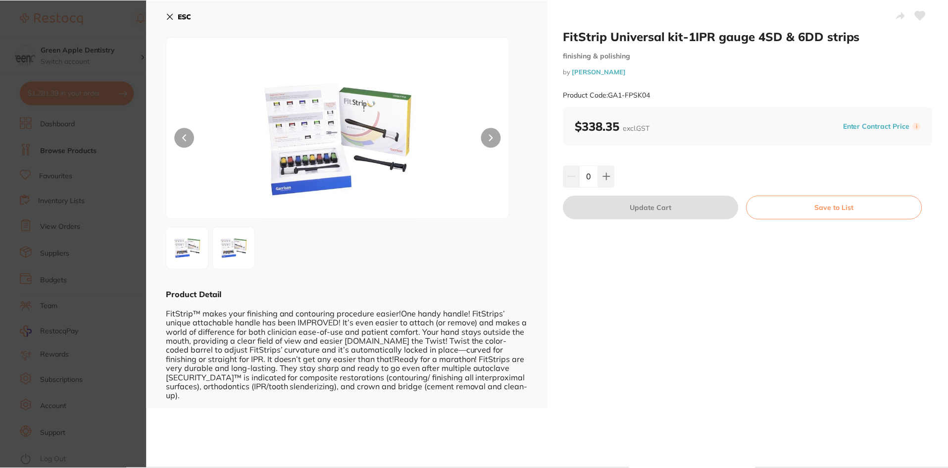
scroll to position [152, 0]
click at [171, 13] on icon at bounding box center [170, 16] width 8 height 8
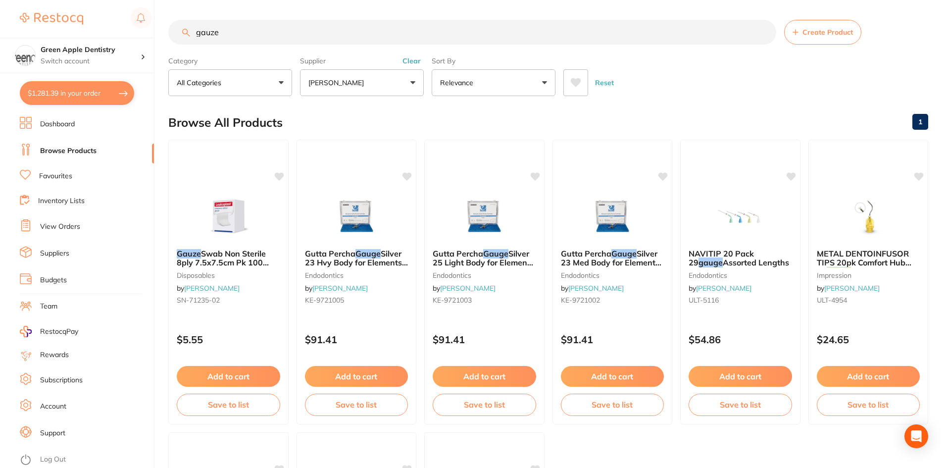
click at [72, 97] on button "$1,281.39 in your order" at bounding box center [77, 93] width 114 height 24
checkbox input "true"
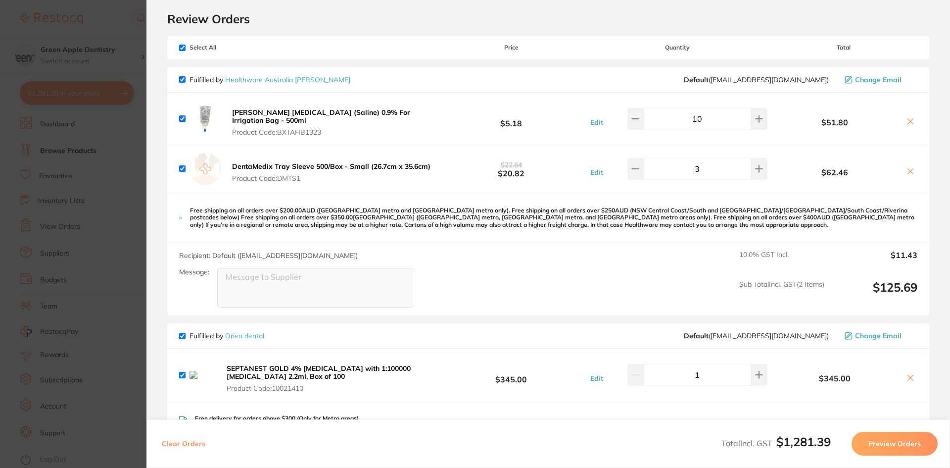
scroll to position [28, 0]
click at [909, 378] on icon at bounding box center [911, 378] width 8 height 8
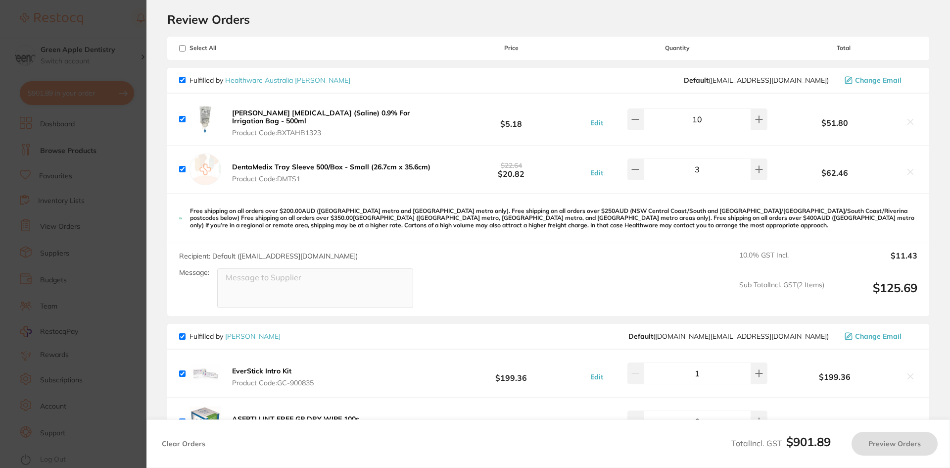
checkbox input "true"
click at [286, 76] on link "Healthware Australia [PERSON_NAME]" at bounding box center [287, 80] width 125 height 9
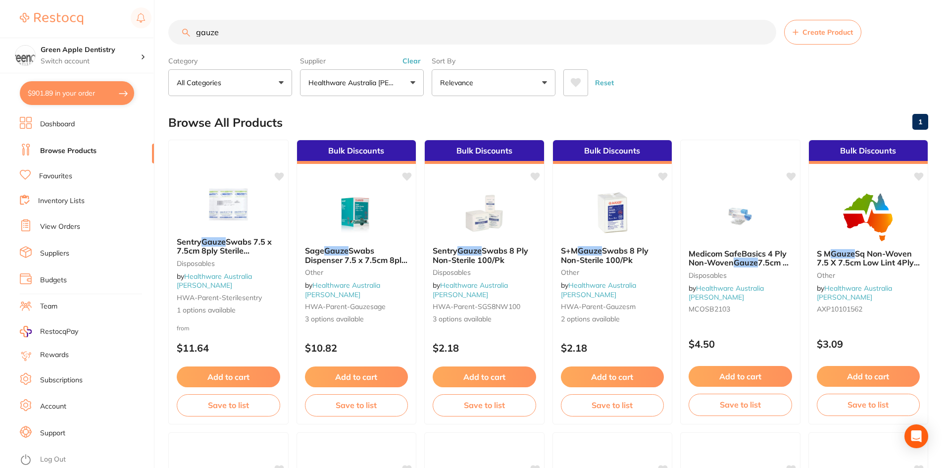
click at [395, 44] on input "gauze" at bounding box center [472, 32] width 608 height 25
click at [491, 238] on img at bounding box center [484, 213] width 65 height 50
click at [493, 230] on img at bounding box center [484, 213] width 65 height 50
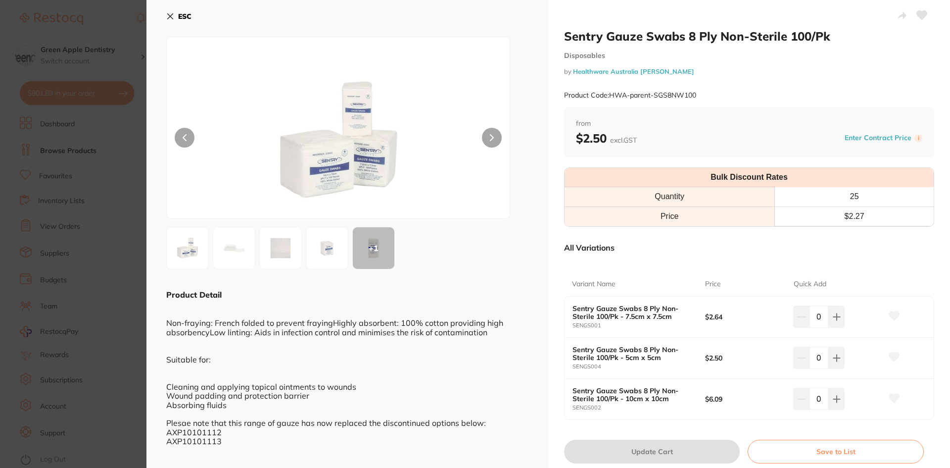
click at [821, 316] on input "0" at bounding box center [819, 316] width 19 height 22
type input "10"
click at [865, 294] on div "Quick Add" at bounding box center [838, 284] width 89 height 24
click at [683, 444] on button "Update Cart" at bounding box center [652, 452] width 176 height 24
checkbox input "false"
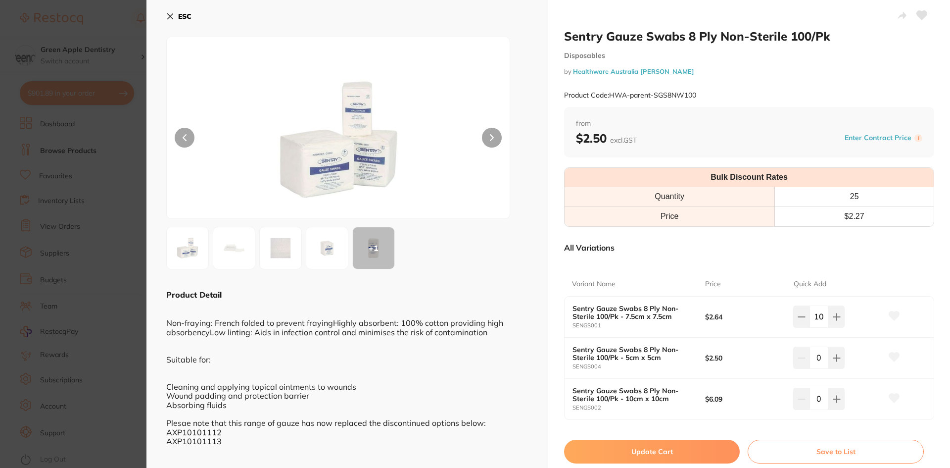
checkbox input "false"
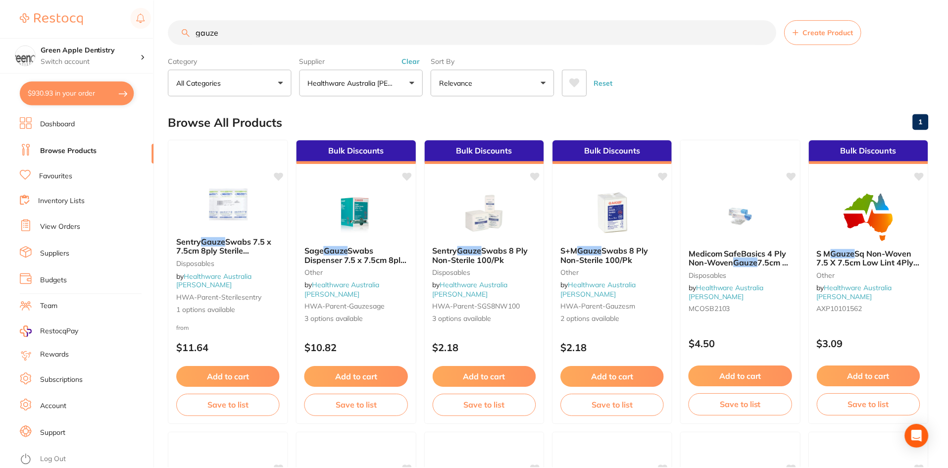
scroll to position [0, 0]
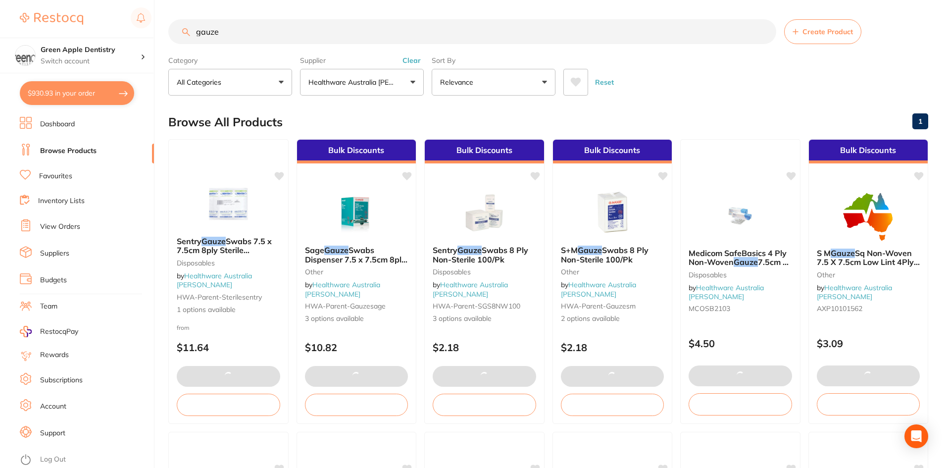
click at [86, 99] on button "$930.93 in your order" at bounding box center [77, 93] width 114 height 24
checkbox input "true"
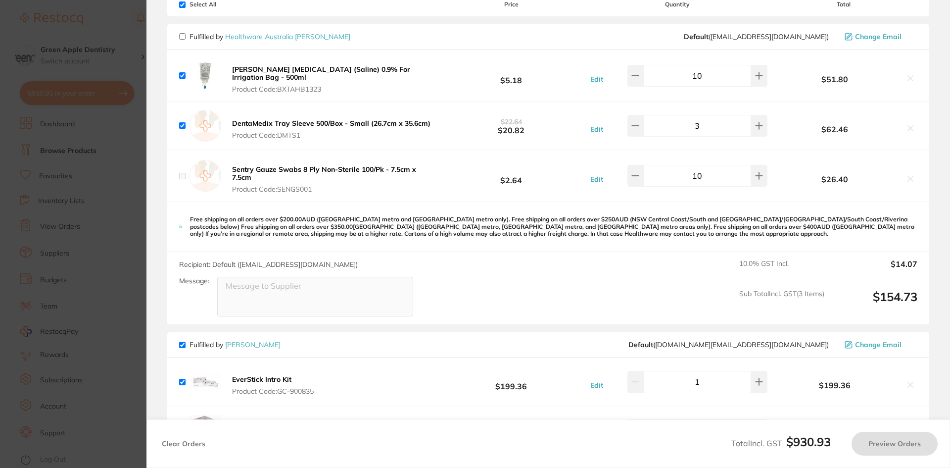
checkbox input "true"
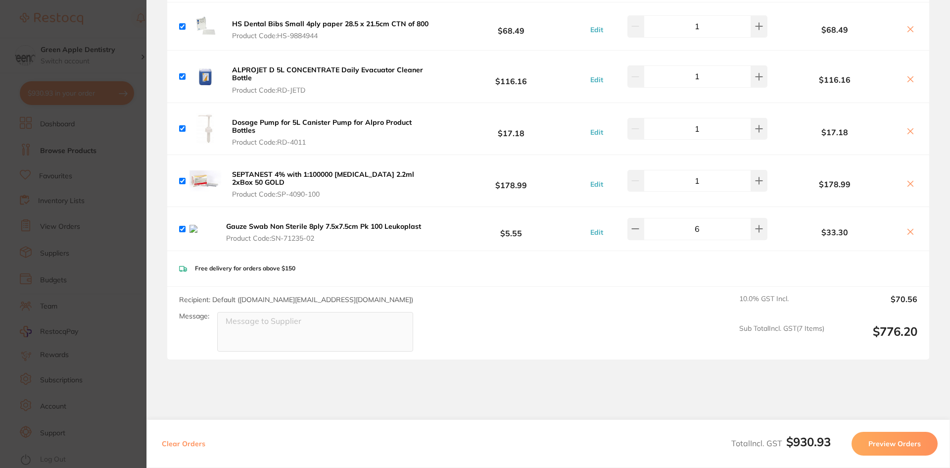
scroll to position [424, 0]
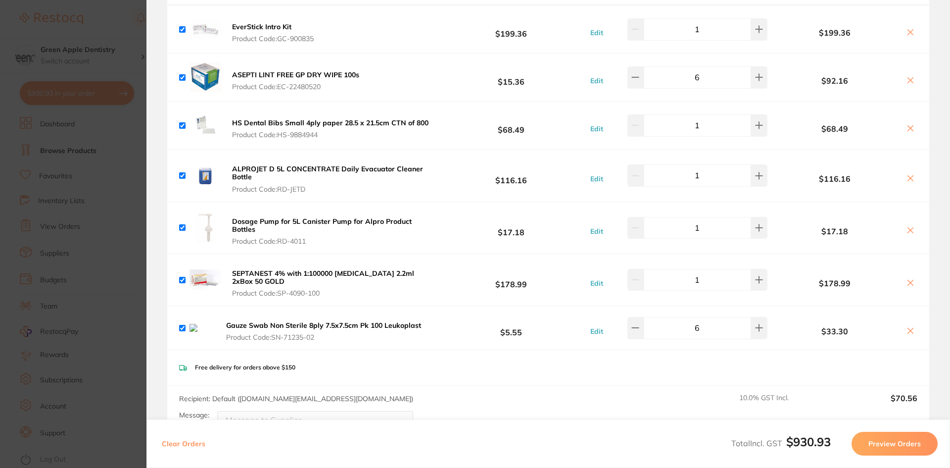
click at [907, 333] on icon at bounding box center [911, 331] width 8 height 8
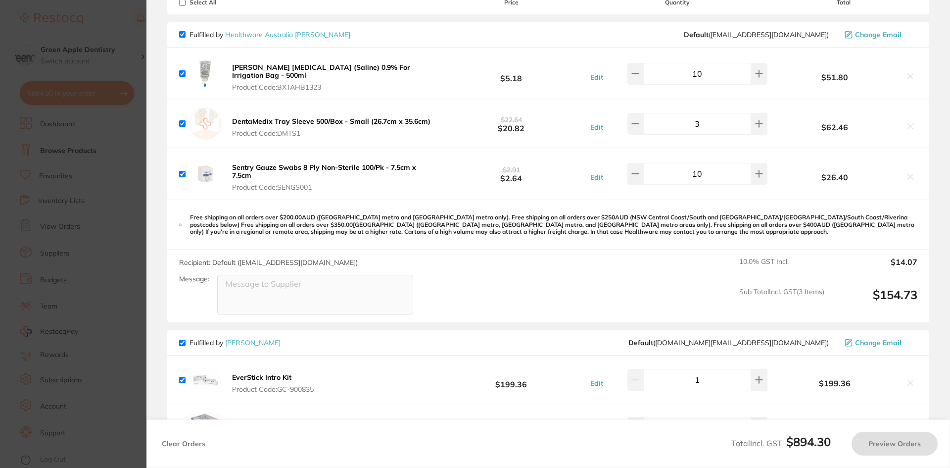
scroll to position [28, 0]
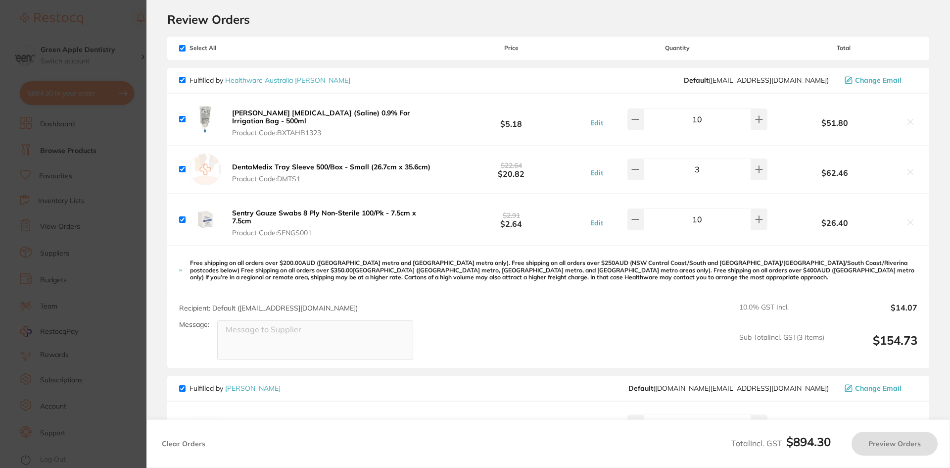
checkbox input "true"
click at [130, 201] on section "Update RRP Set your pre negotiated price for this item. Item Agreed RRP (excl. …" at bounding box center [475, 234] width 950 height 468
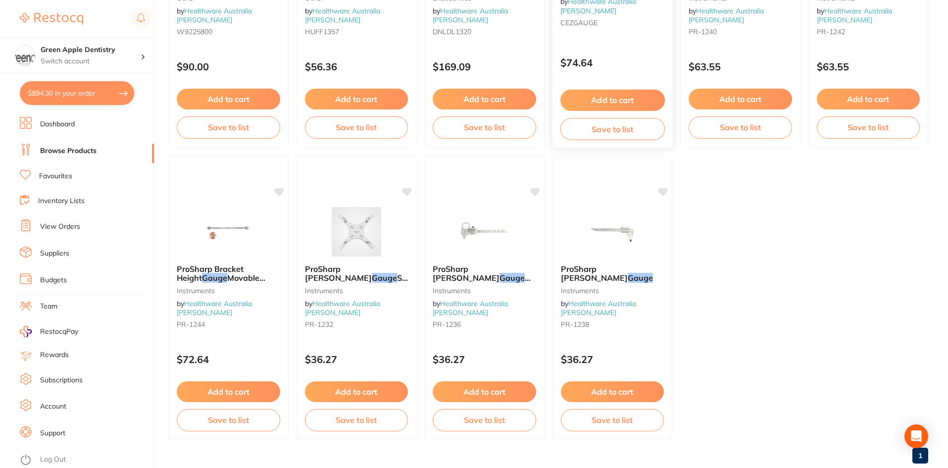
scroll to position [593, 0]
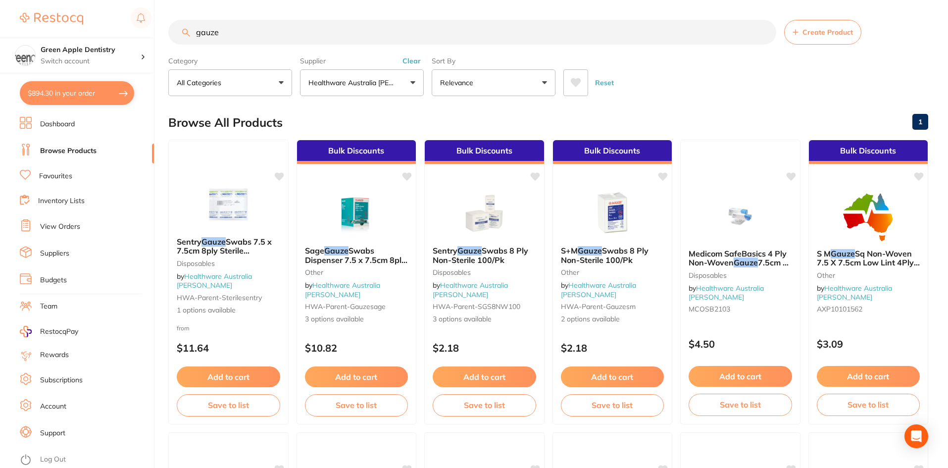
click at [309, 39] on input "gauze" at bounding box center [472, 32] width 608 height 25
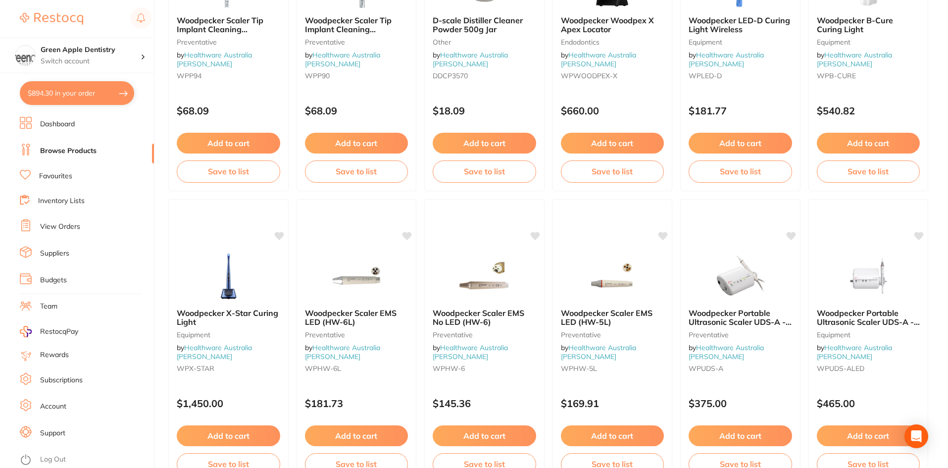
scroll to position [842, 0]
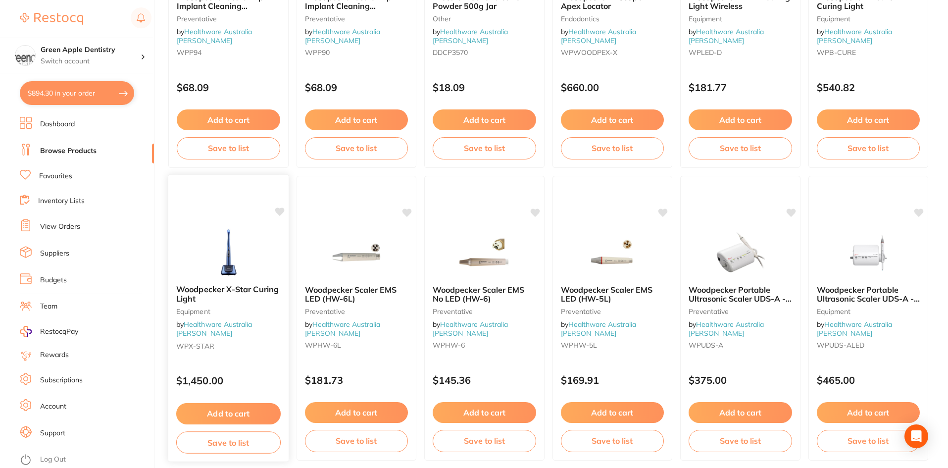
click at [237, 234] on img at bounding box center [228, 252] width 65 height 50
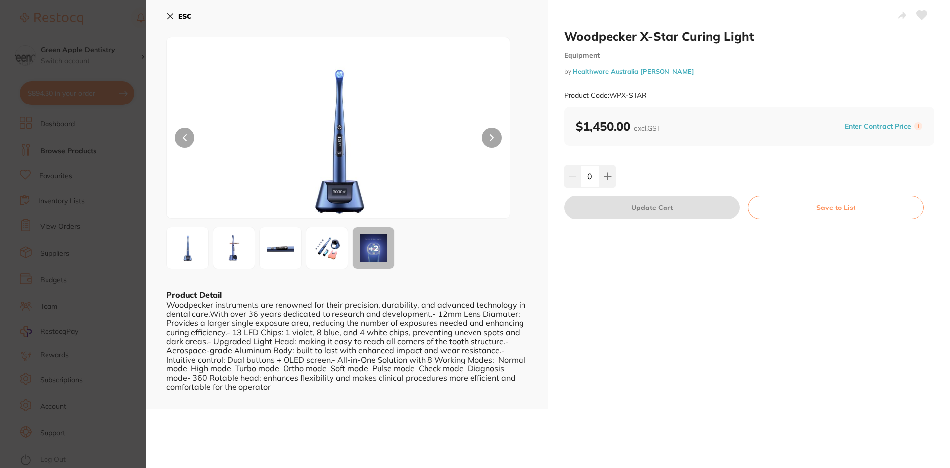
click at [172, 16] on icon at bounding box center [170, 16] width 8 height 8
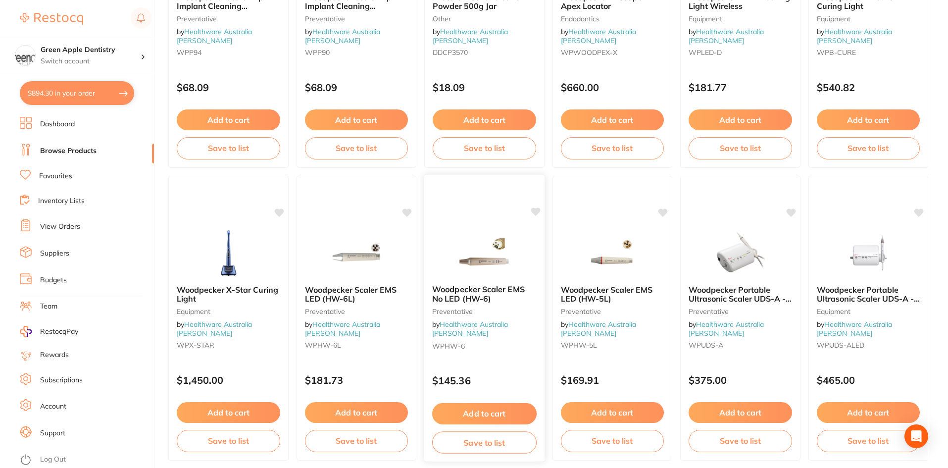
click at [479, 250] on img at bounding box center [484, 252] width 65 height 50
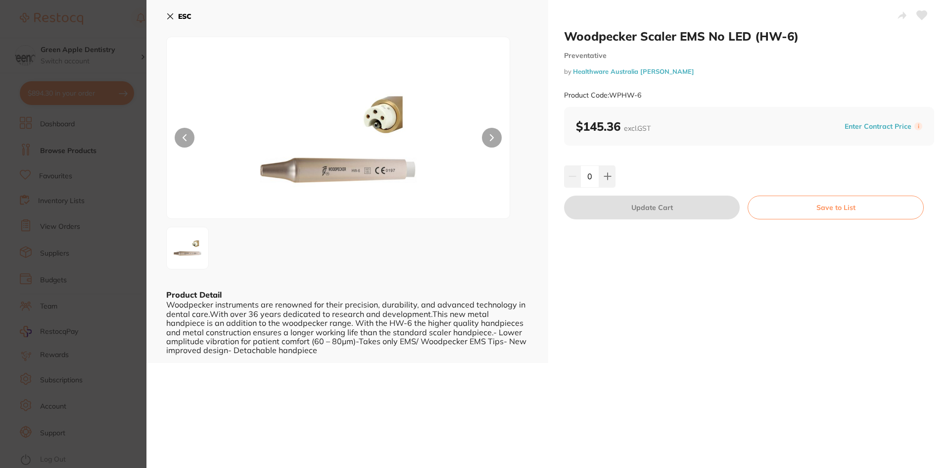
click at [175, 17] on button "ESC" at bounding box center [178, 16] width 25 height 17
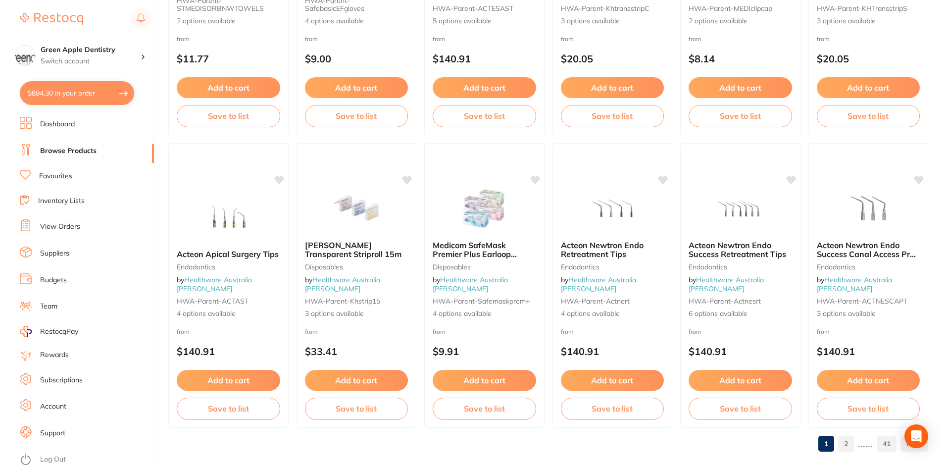
scroll to position [2348, 0]
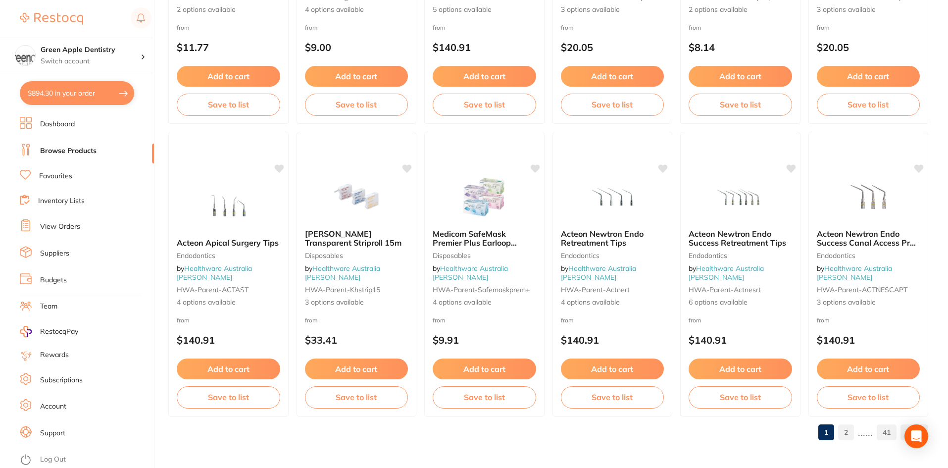
click at [848, 430] on link "2" at bounding box center [846, 432] width 16 height 20
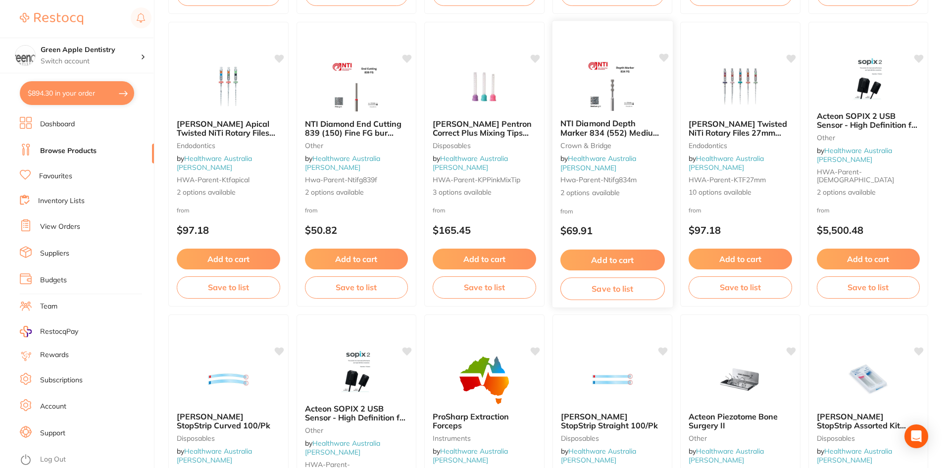
scroll to position [1733, 0]
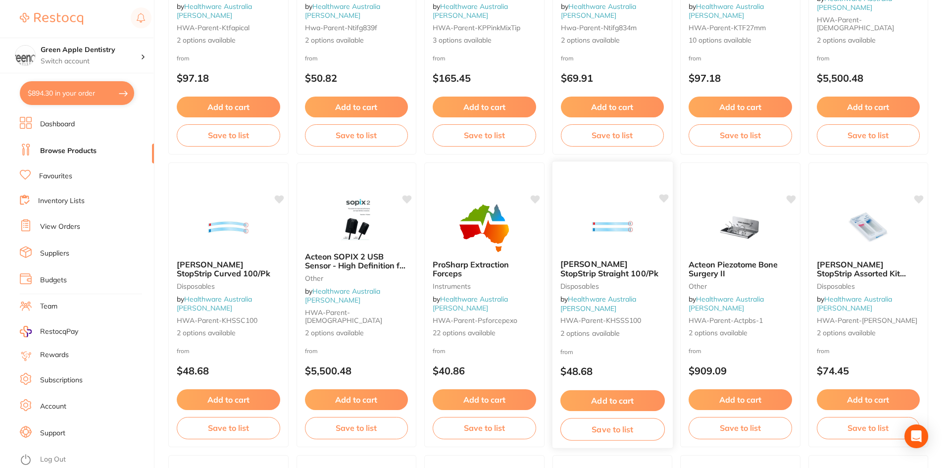
click at [634, 222] on img at bounding box center [612, 226] width 65 height 50
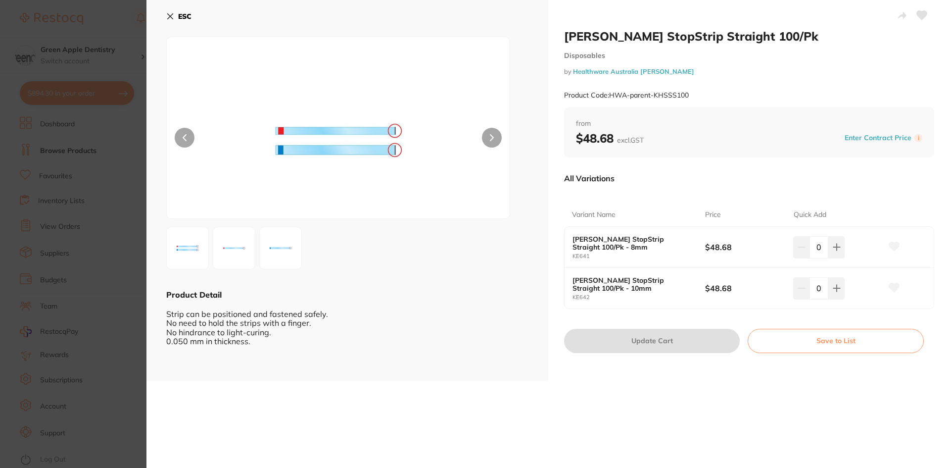
click at [186, 16] on b "ESC" at bounding box center [184, 16] width 13 height 9
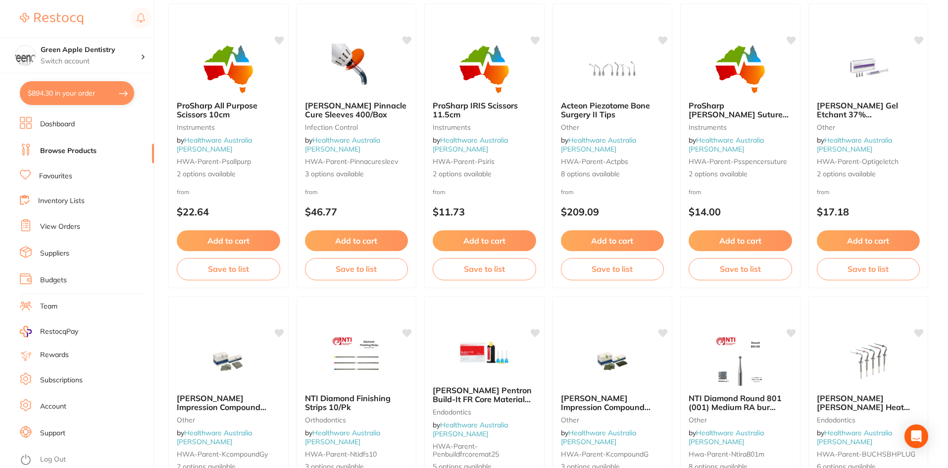
scroll to position [2277, 0]
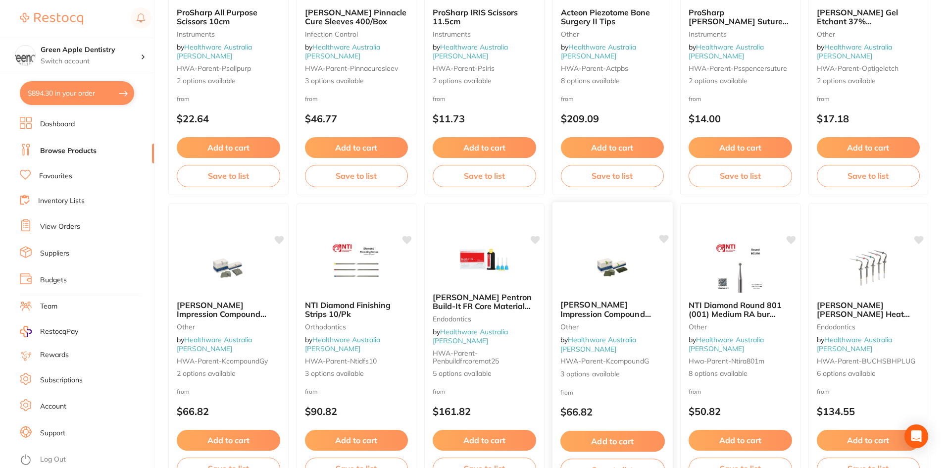
click at [609, 215] on div at bounding box center [612, 208] width 120 height 13
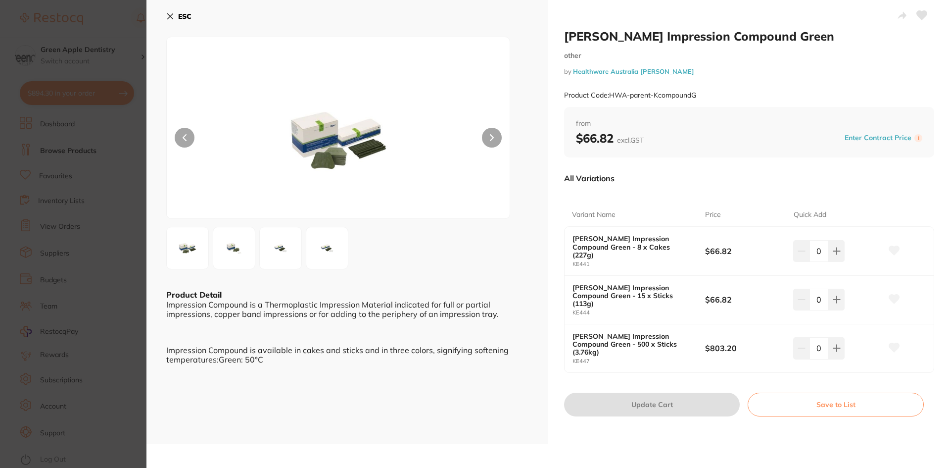
click at [179, 17] on b "ESC" at bounding box center [184, 16] width 13 height 9
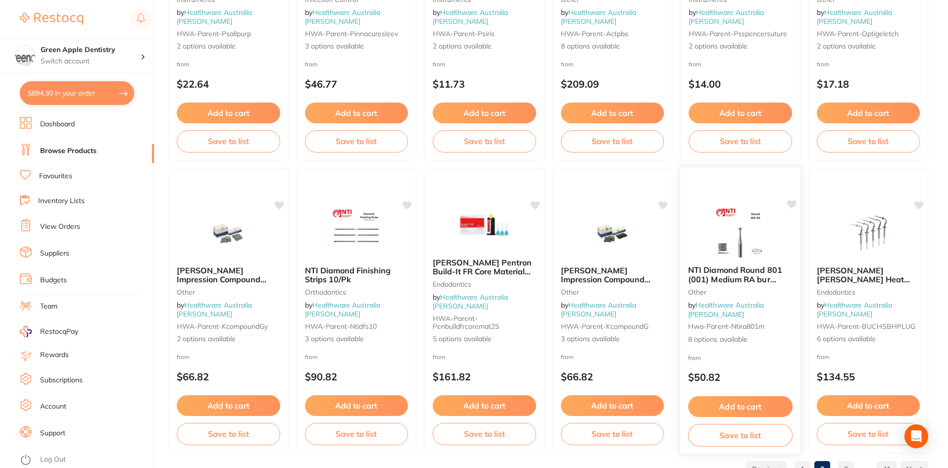
scroll to position [2348, 0]
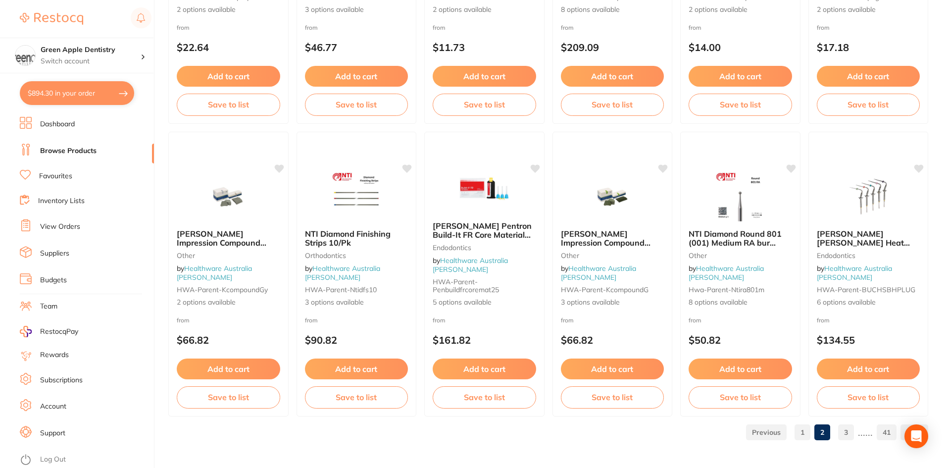
click at [851, 437] on link "3" at bounding box center [846, 432] width 16 height 20
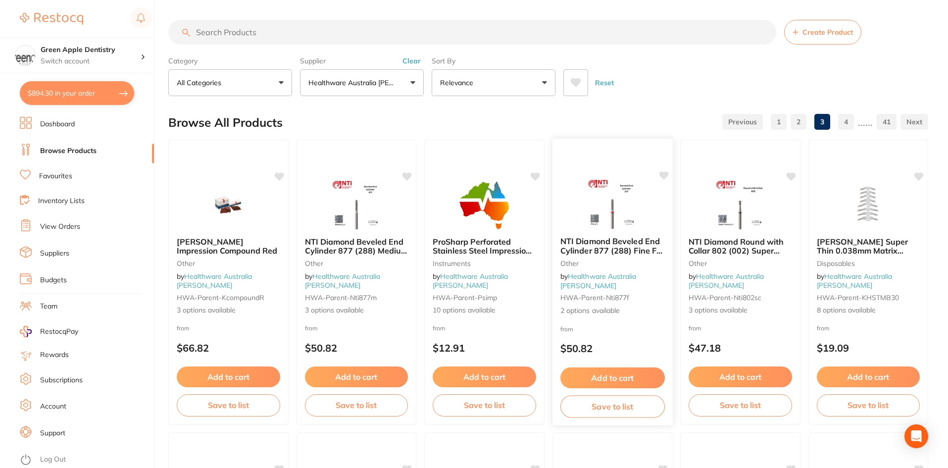
click at [611, 189] on img at bounding box center [612, 204] width 65 height 50
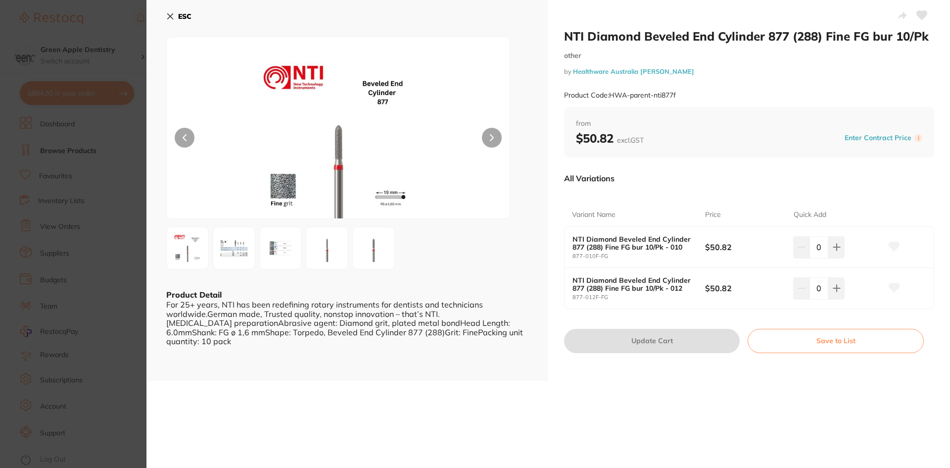
click at [181, 16] on b "ESC" at bounding box center [184, 16] width 13 height 9
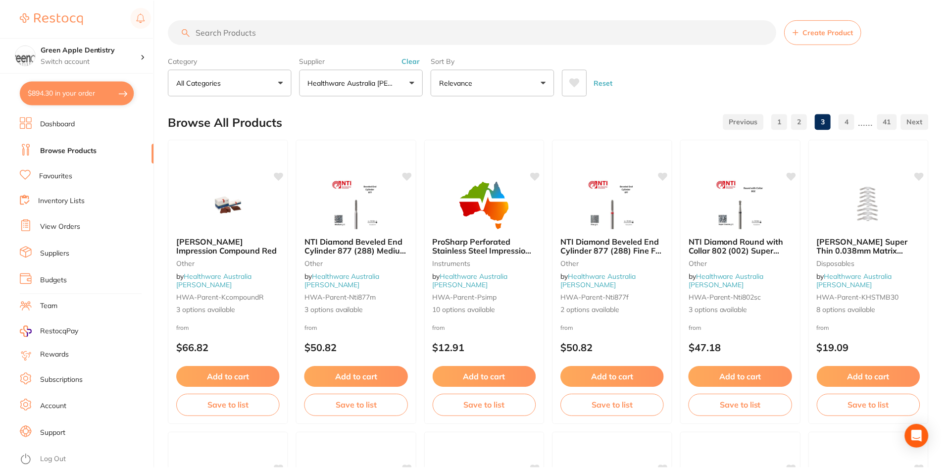
scroll to position [2348, 0]
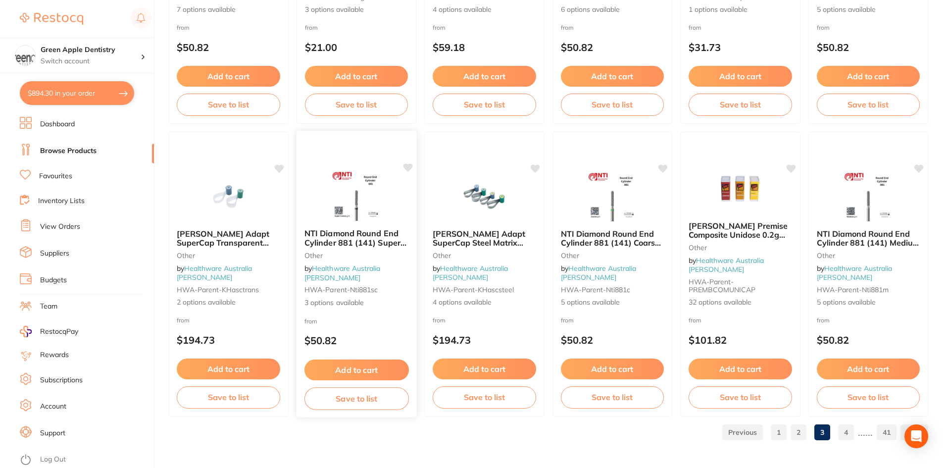
click at [402, 211] on div at bounding box center [356, 196] width 120 height 50
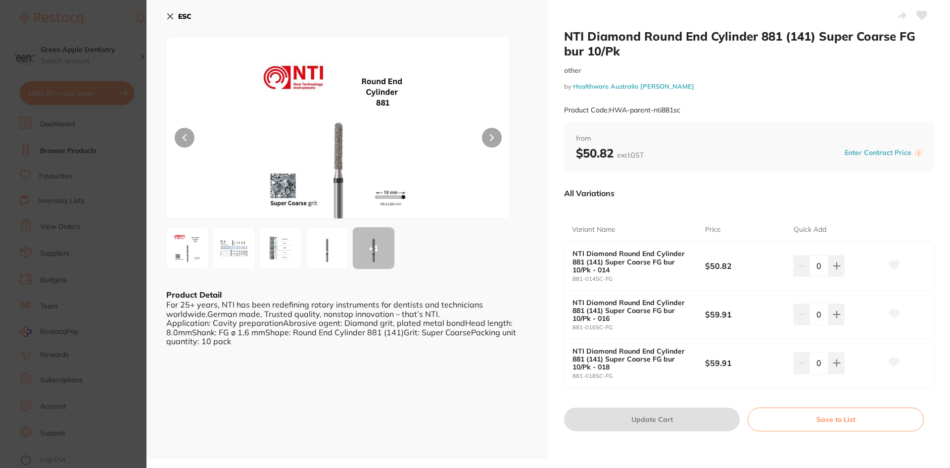
click at [185, 14] on b "ESC" at bounding box center [184, 16] width 13 height 9
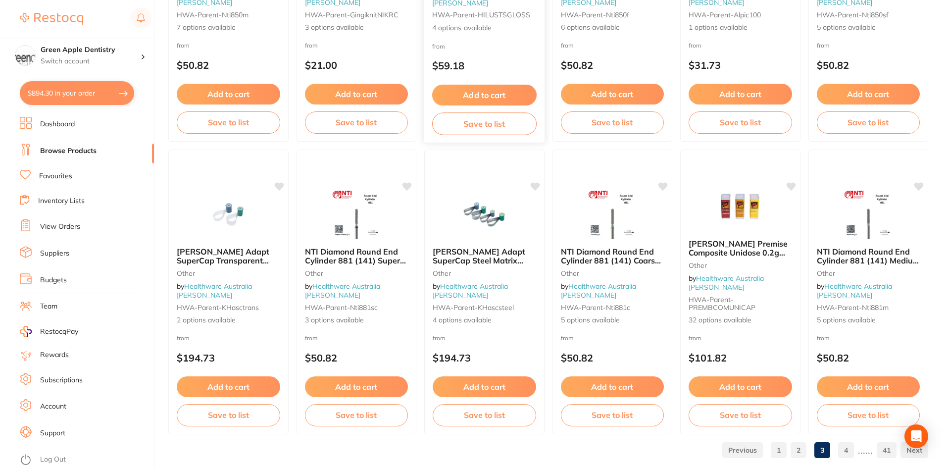
scroll to position [2348, 0]
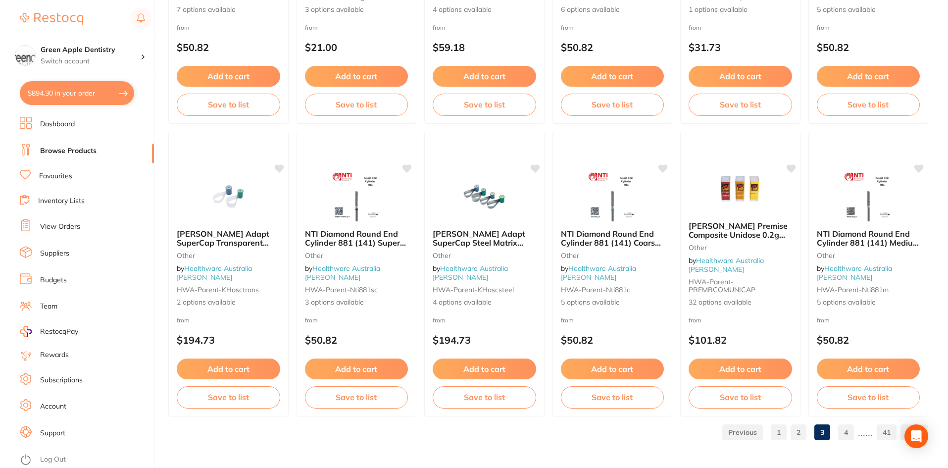
click at [839, 430] on ul "1 2 3 4 ...... 41" at bounding box center [823, 432] width 210 height 16
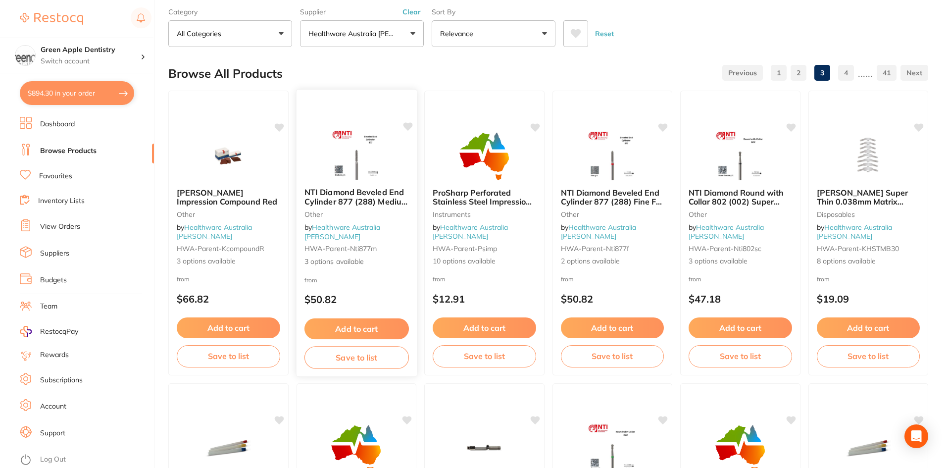
scroll to position [50, 0]
click at [343, 167] on img at bounding box center [356, 154] width 65 height 50
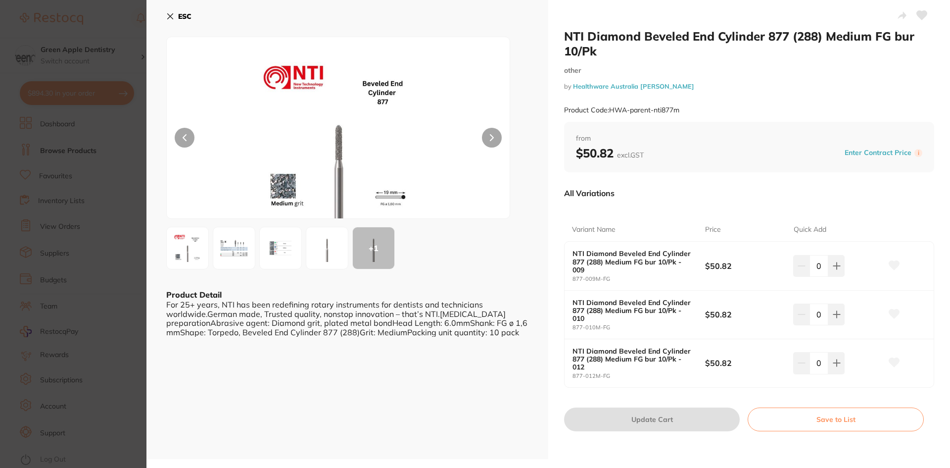
click at [188, 20] on b "ESC" at bounding box center [184, 16] width 13 height 9
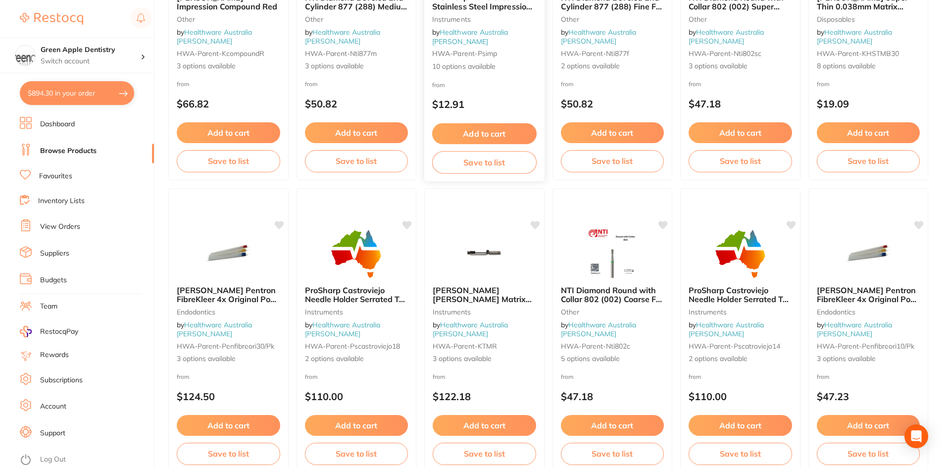
scroll to position [248, 0]
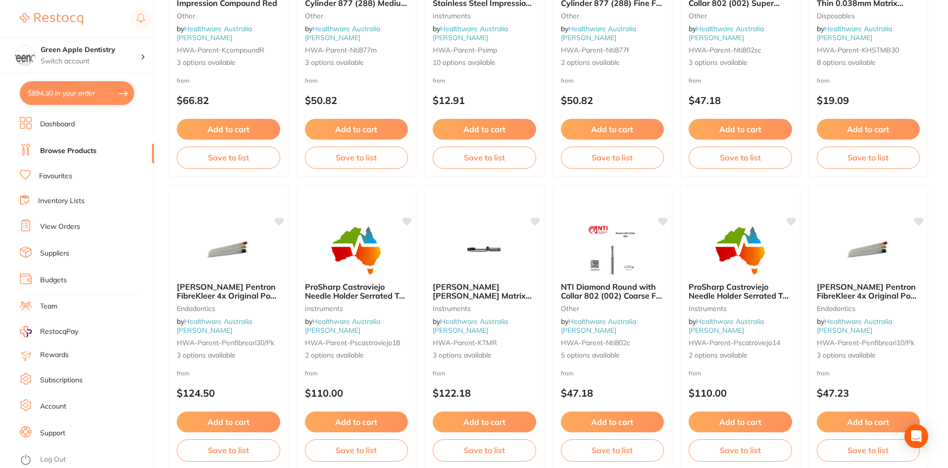
click at [259, 251] on img at bounding box center [228, 250] width 64 height 50
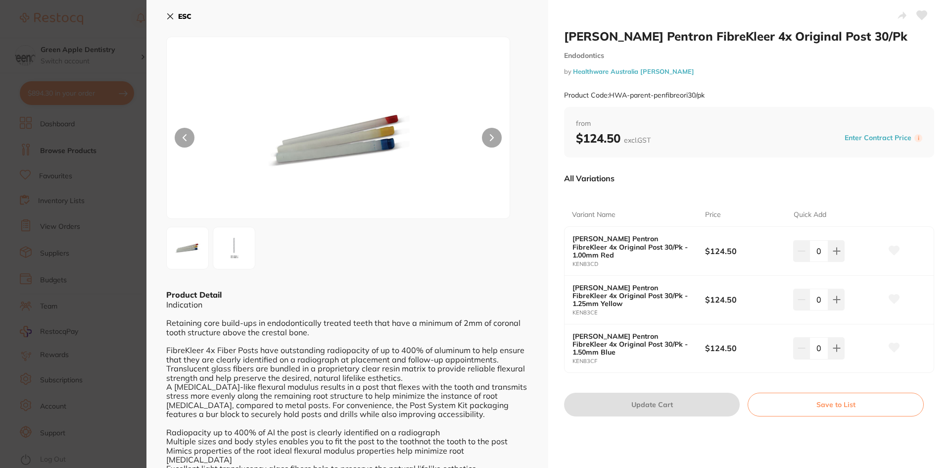
click at [174, 12] on button "ESC" at bounding box center [178, 16] width 25 height 17
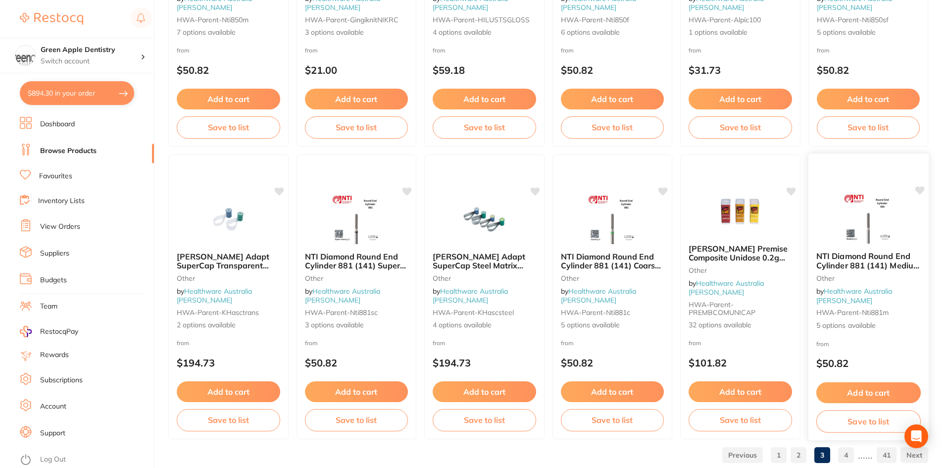
scroll to position [2327, 0]
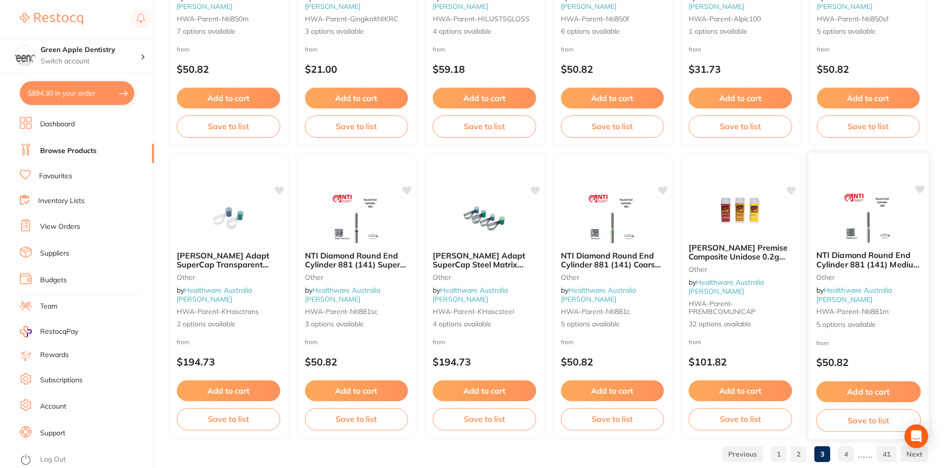
click at [873, 243] on img at bounding box center [868, 218] width 65 height 50
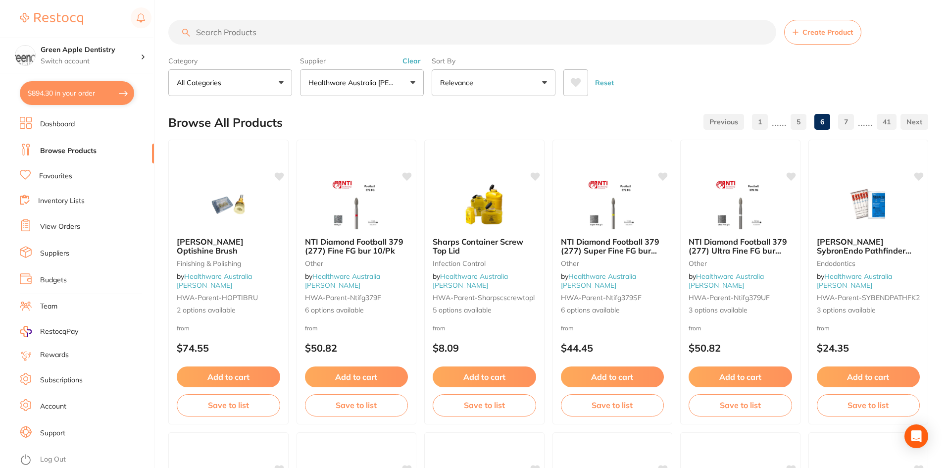
scroll to position [28, 0]
click at [851, 122] on link "7" at bounding box center [846, 122] width 16 height 20
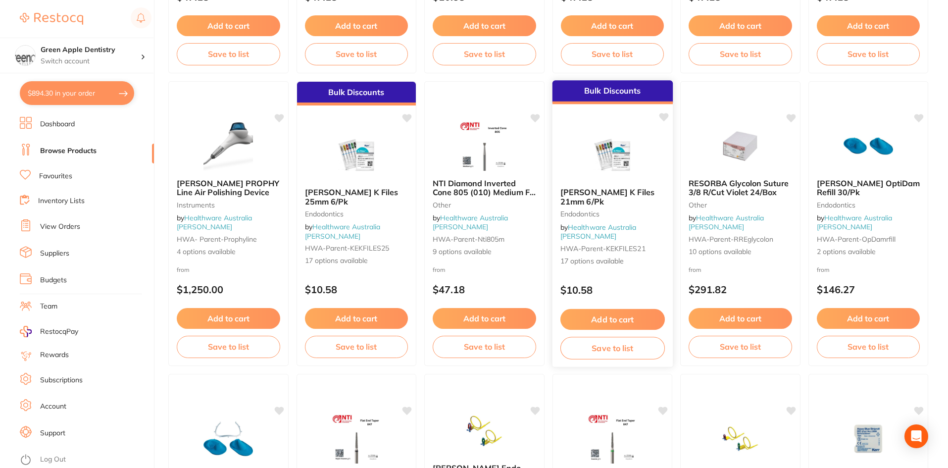
scroll to position [446, 0]
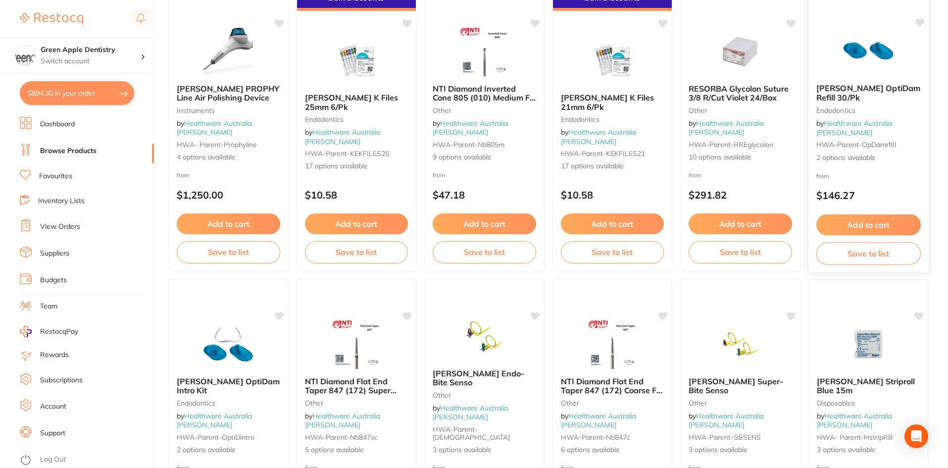
click at [893, 61] on img at bounding box center [868, 51] width 65 height 50
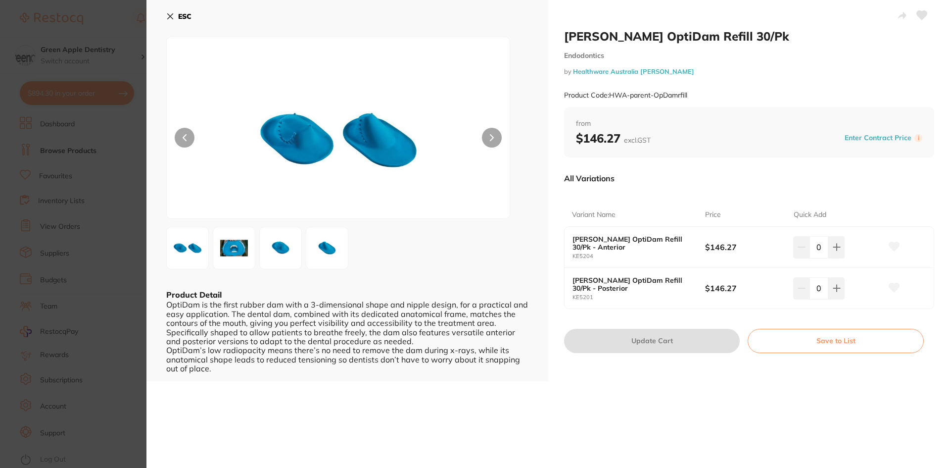
click at [180, 17] on b "ESC" at bounding box center [184, 16] width 13 height 9
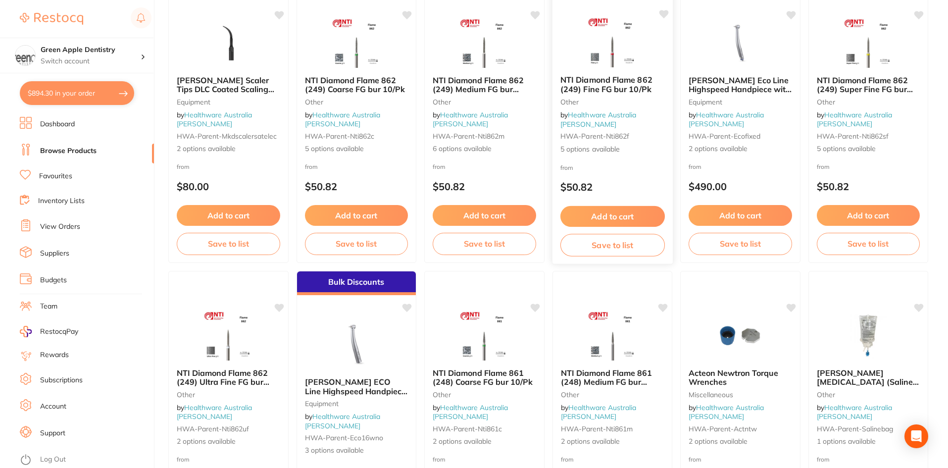
scroll to position [1238, 0]
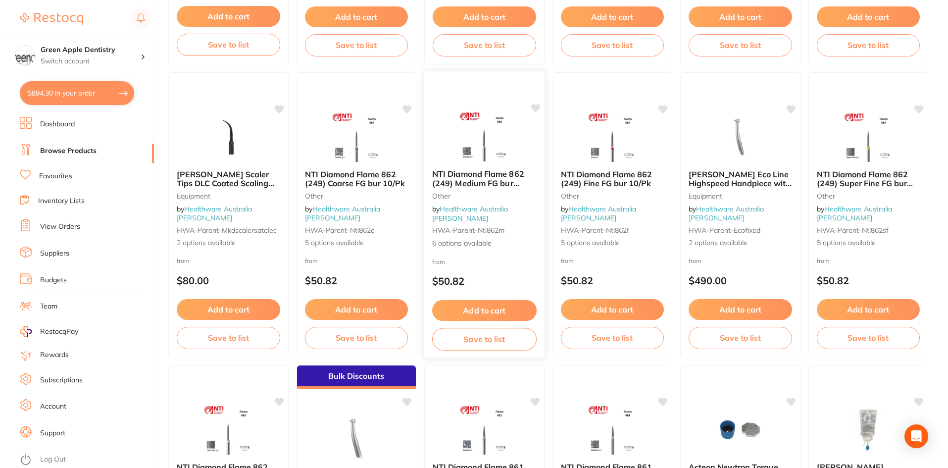
click at [500, 150] on img at bounding box center [484, 136] width 65 height 50
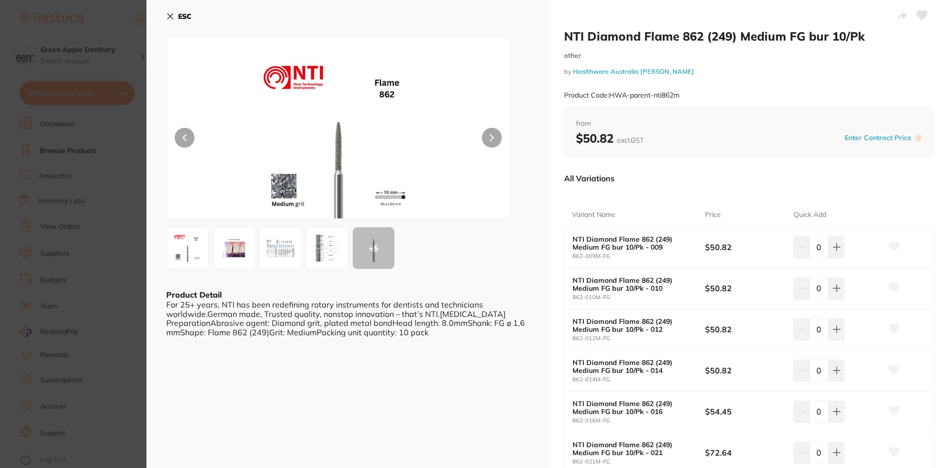
click at [173, 18] on icon at bounding box center [170, 16] width 8 height 8
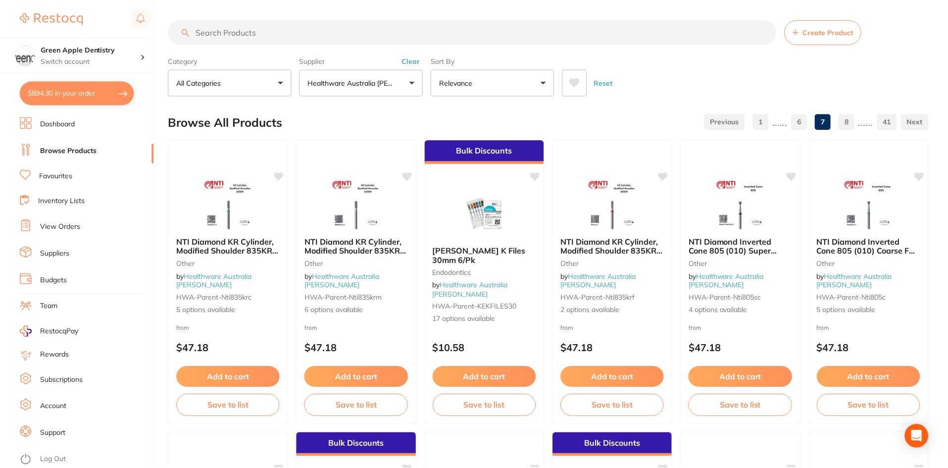
scroll to position [1238, 0]
